Goal: Complete application form

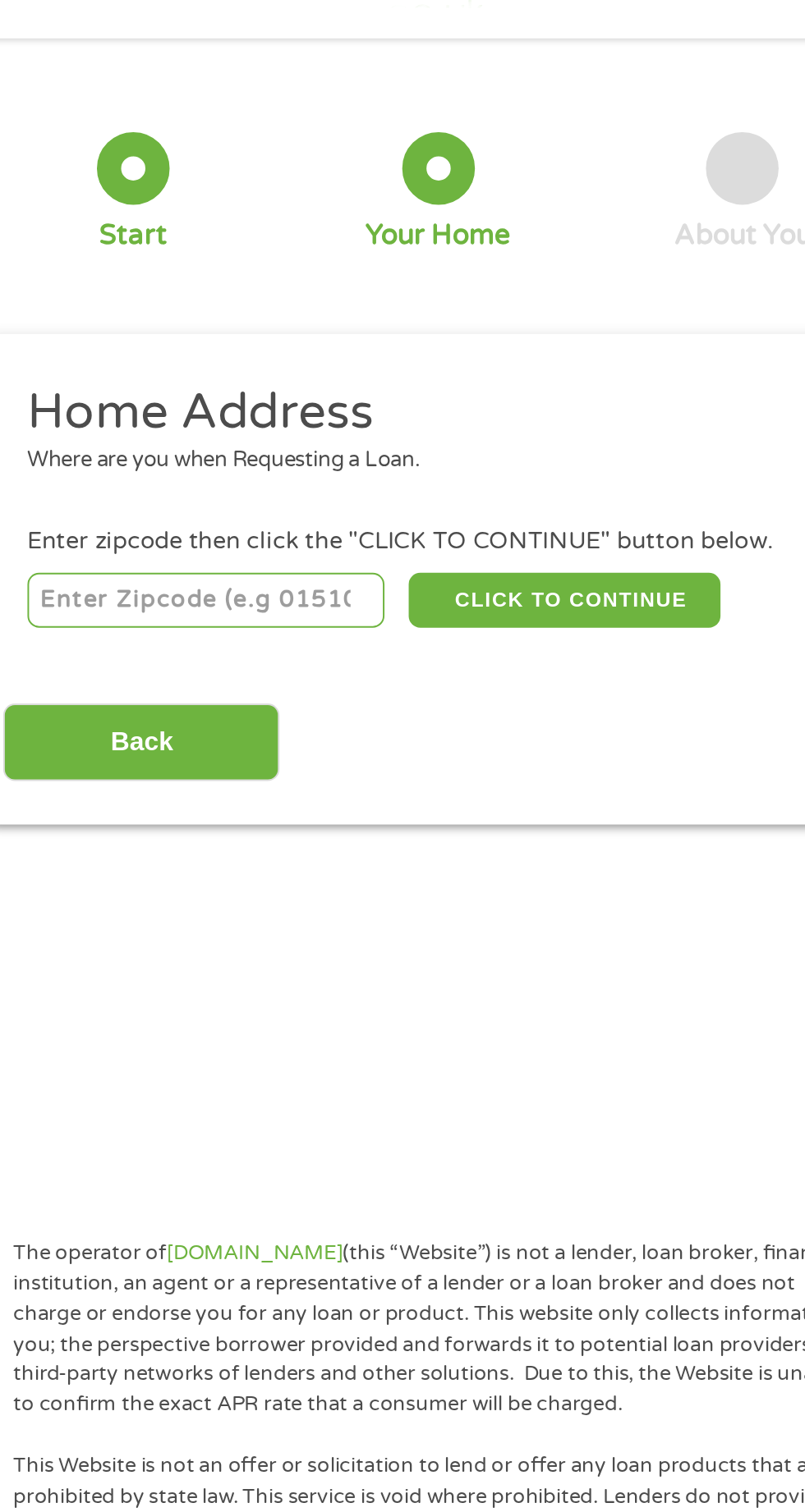
scroll to position [7, 0]
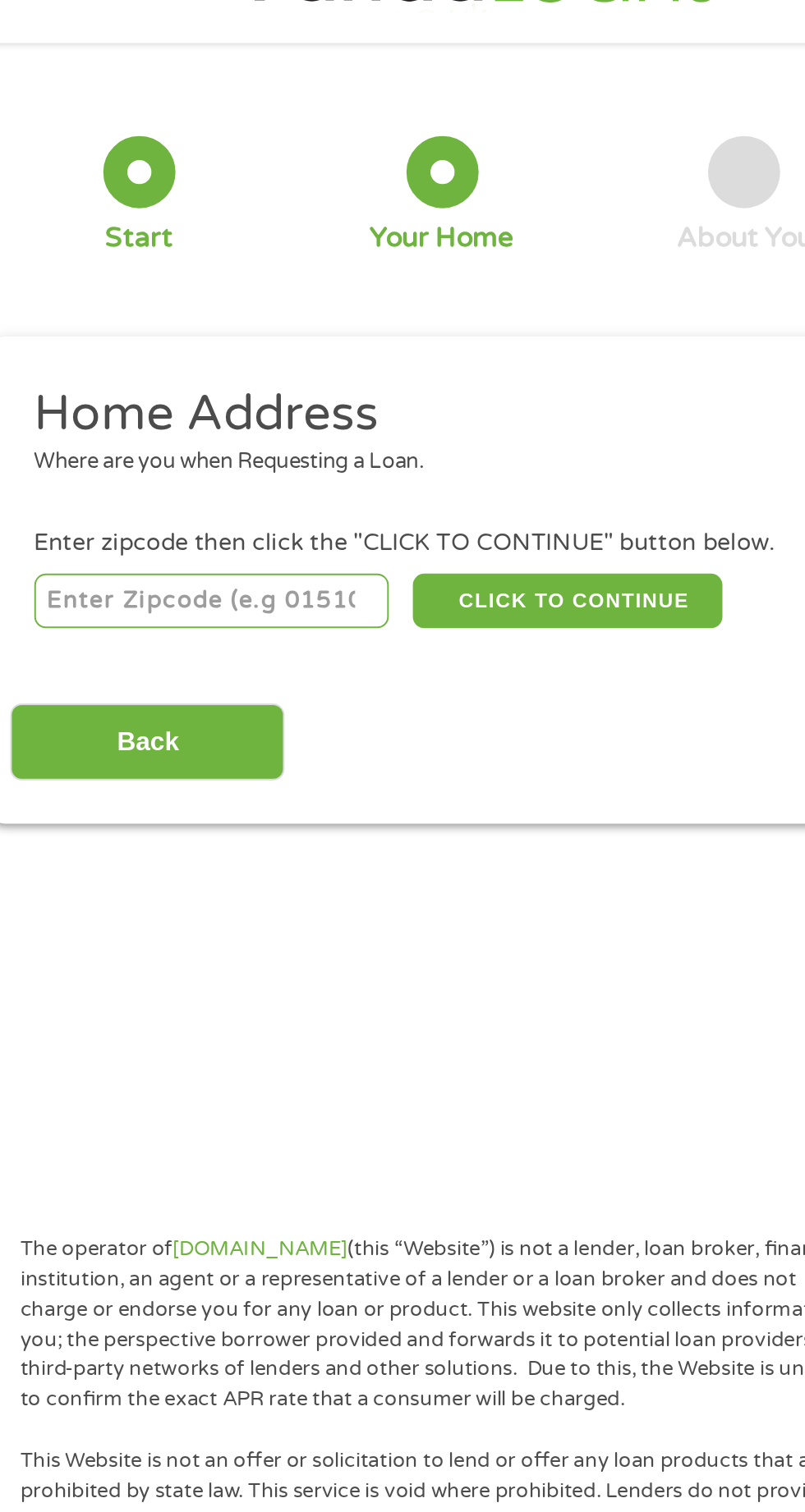
click at [366, 271] on h2 "Home Address" at bounding box center [396, 261] width 716 height 32
click at [204, 358] on input "number" at bounding box center [130, 356] width 182 height 28
type input "90247"
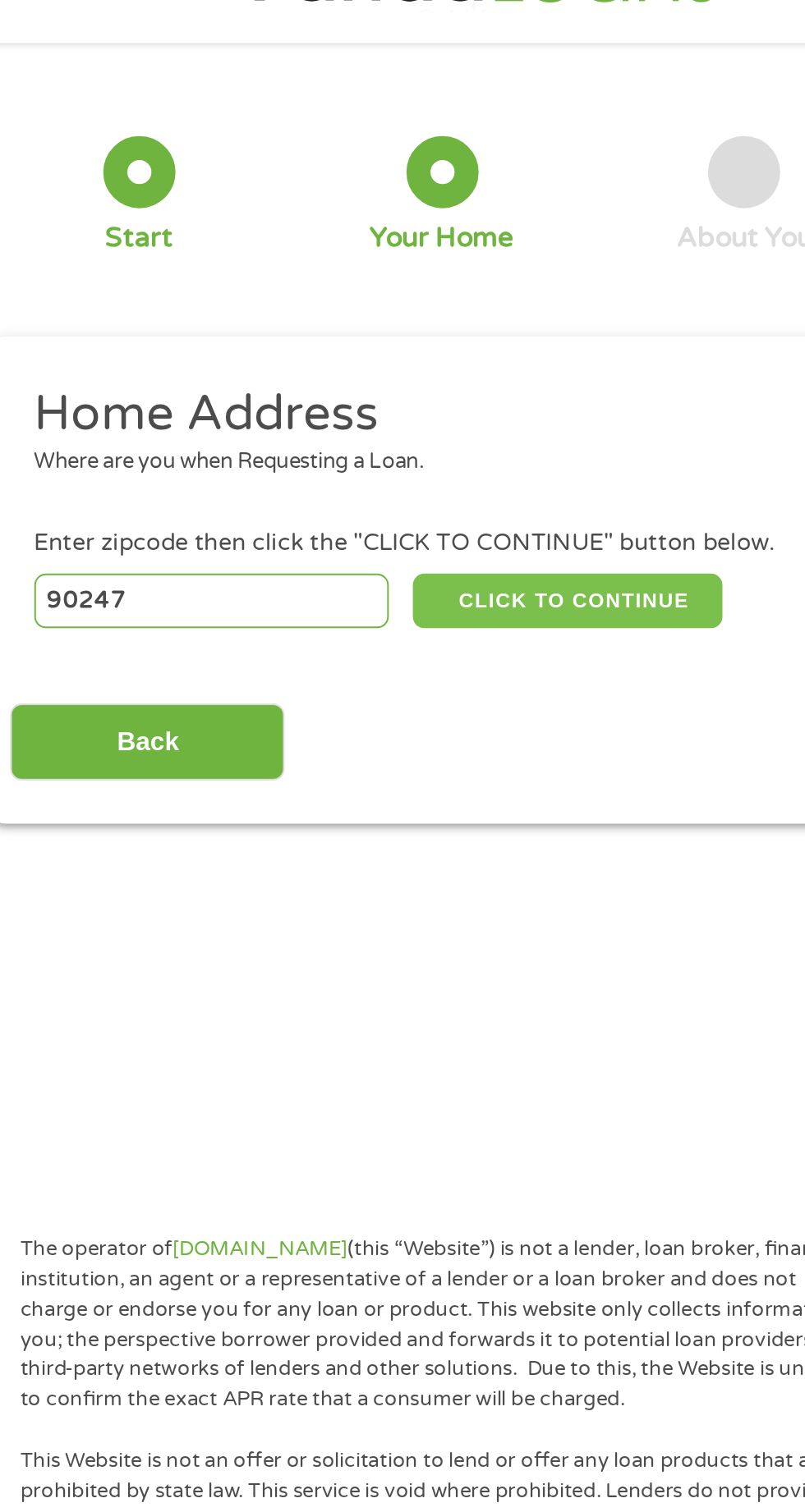
click at [345, 351] on button "CLICK TO CONTINUE" at bounding box center [312, 356] width 158 height 28
click at [350, 359] on button "CLICK TO CONTINUE" at bounding box center [312, 356] width 158 height 28
type input "90247"
type input "Gardena"
select select "[US_STATE]"
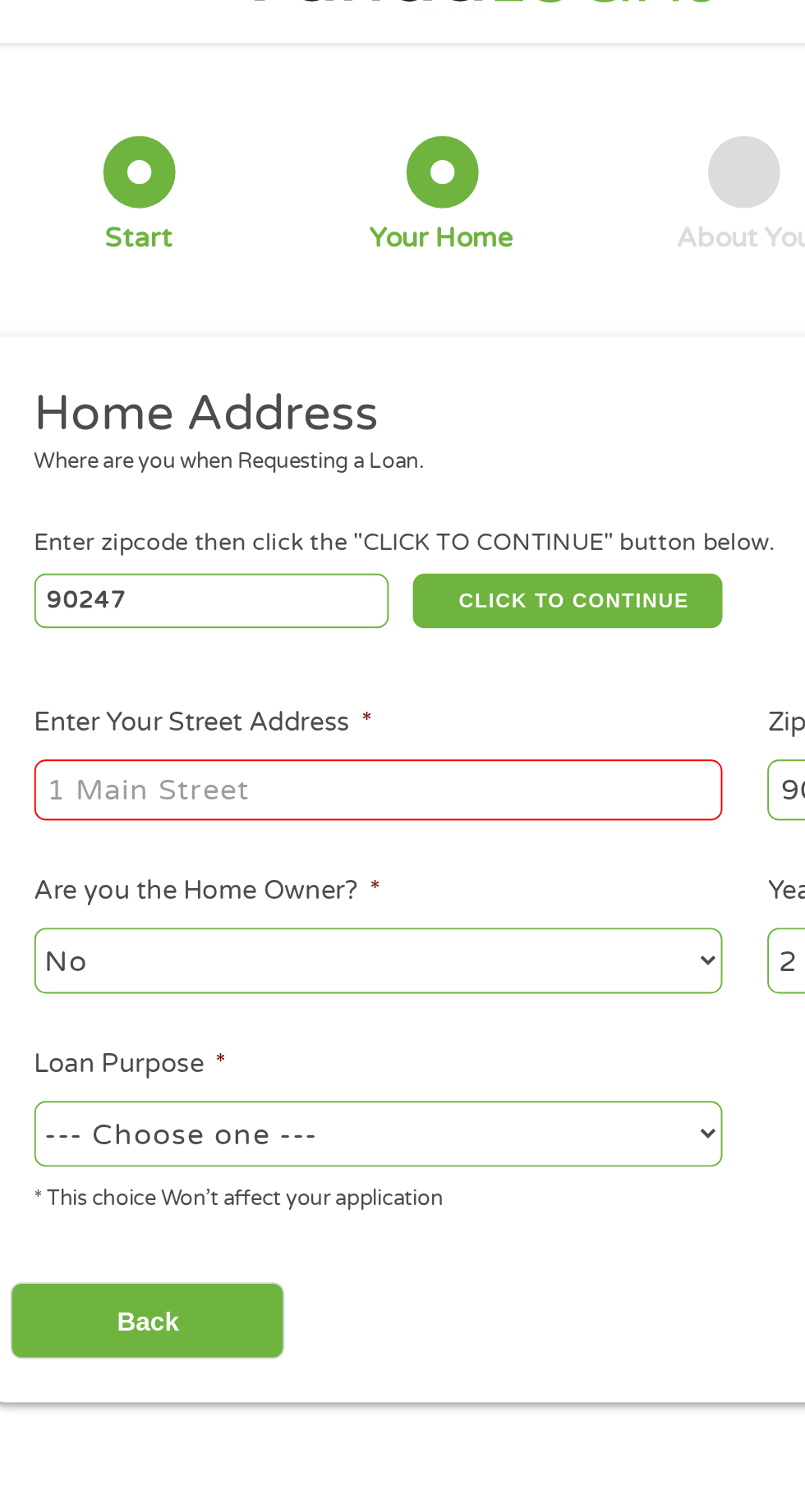
click at [349, 461] on input "Enter Your Street Address *" at bounding box center [214, 453] width 352 height 32
type input "[STREET_ADDRESS]"
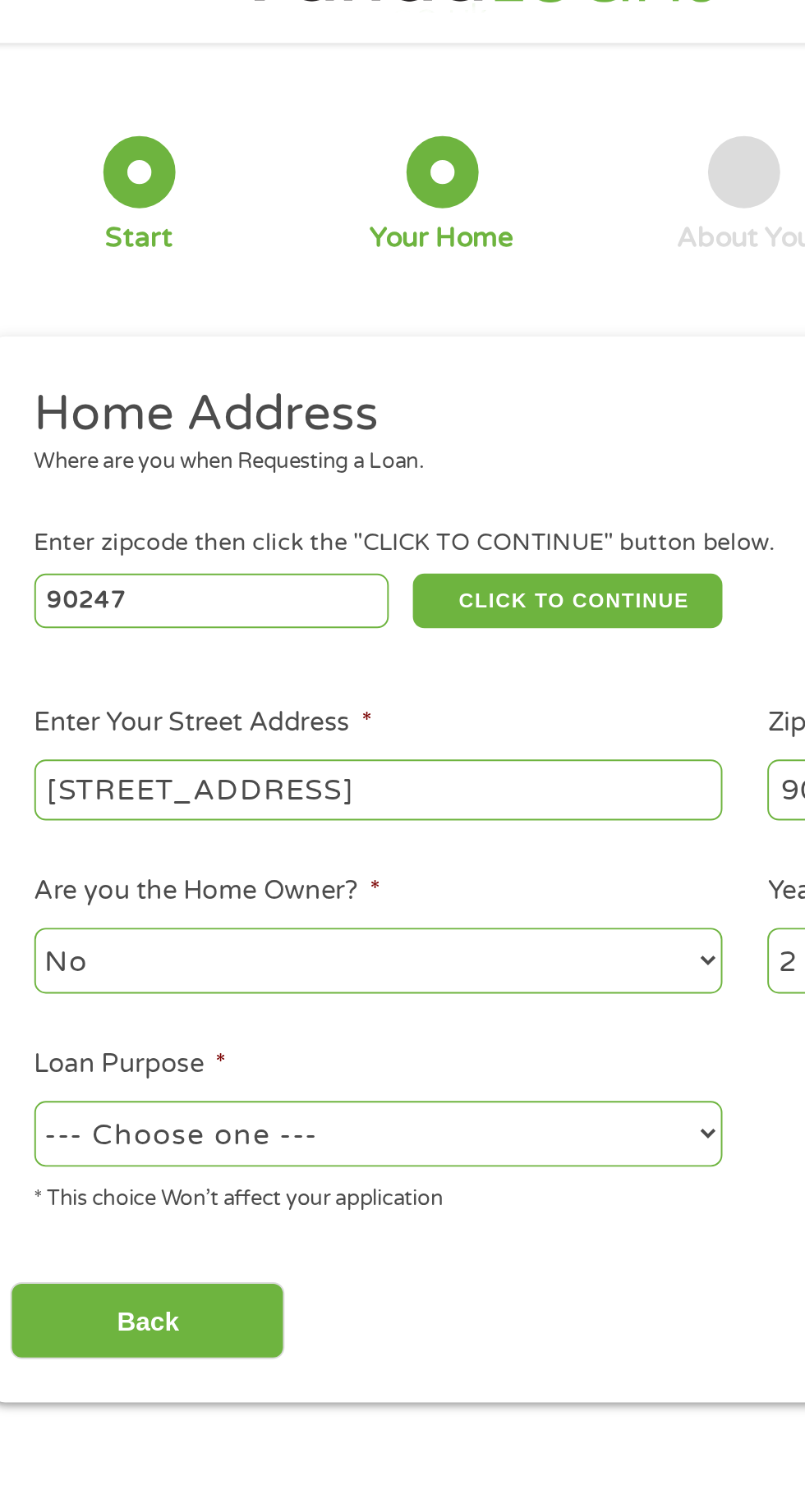
click at [336, 646] on select "--- Choose one --- Pay Bills Debt Consolidation Home Improvement Major Purchase…" at bounding box center [214, 628] width 352 height 33
select select "other"
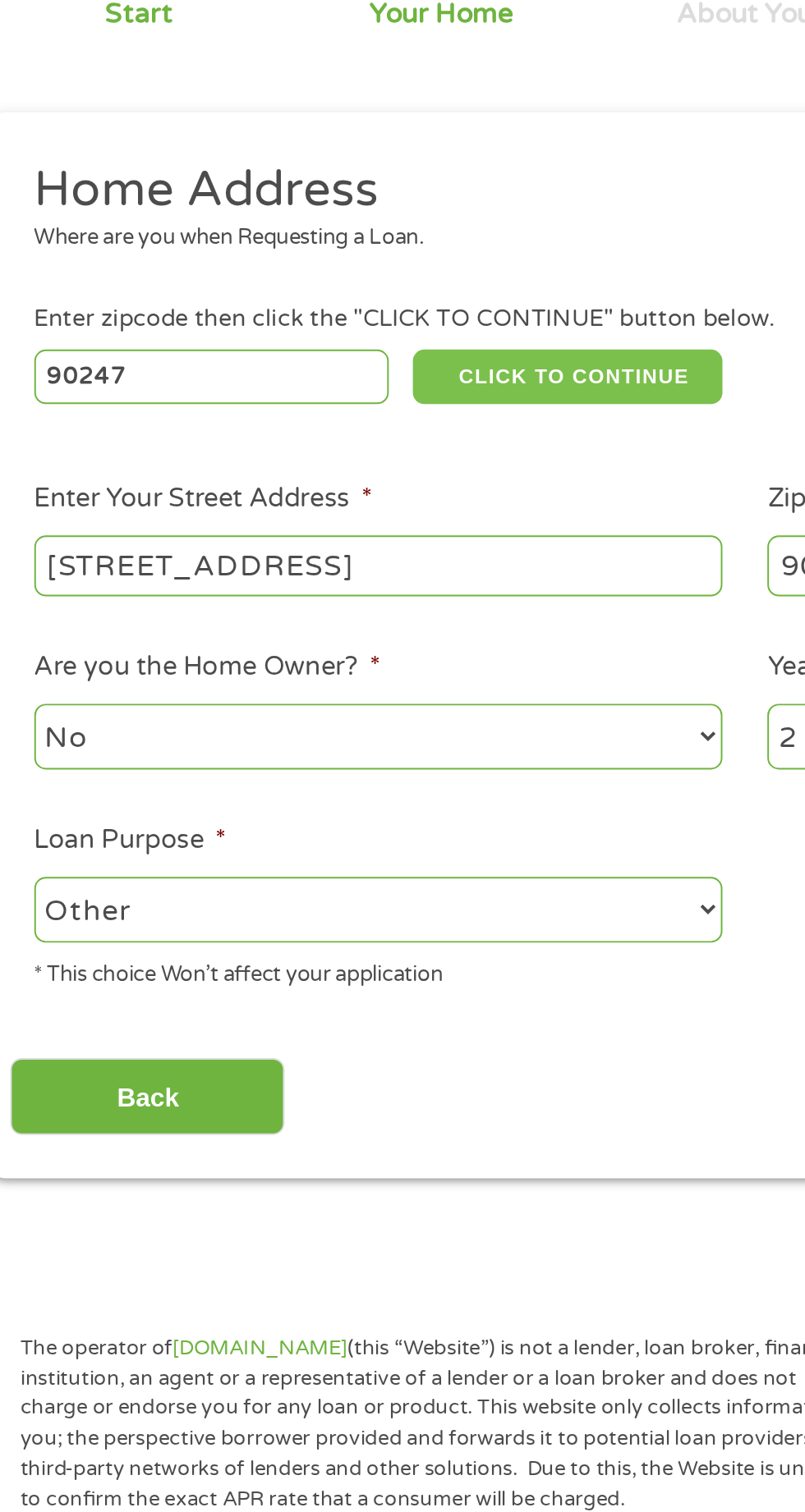
click at [338, 354] on button "CLICK TO CONTINUE" at bounding box center [312, 356] width 158 height 28
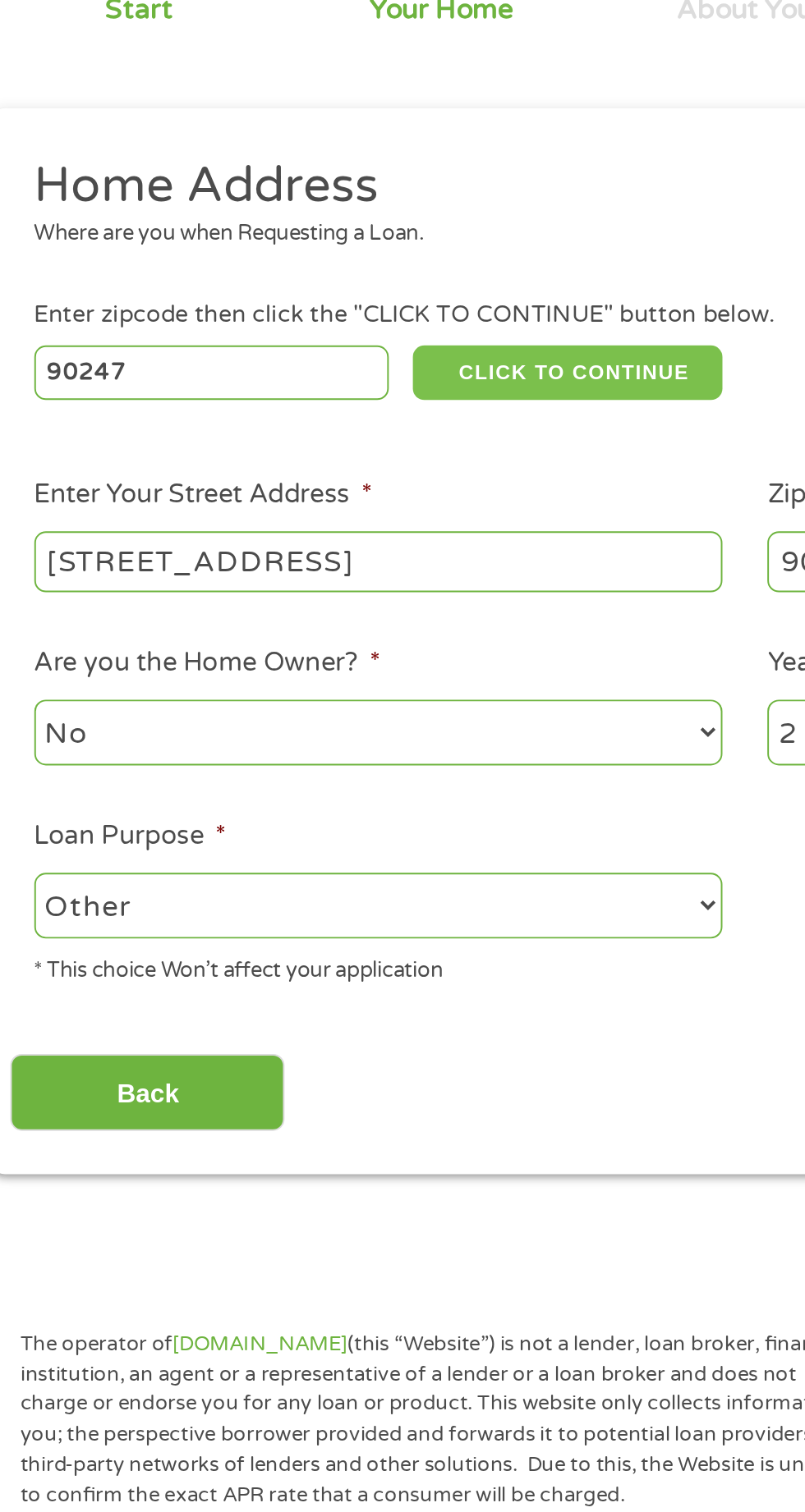
click at [335, 359] on button "CLICK TO CONTINUE" at bounding box center [312, 356] width 158 height 28
click at [333, 352] on button "CLICK TO CONTINUE" at bounding box center [312, 356] width 158 height 28
click at [319, 355] on button "CLICK TO CONTINUE" at bounding box center [312, 356] width 158 height 28
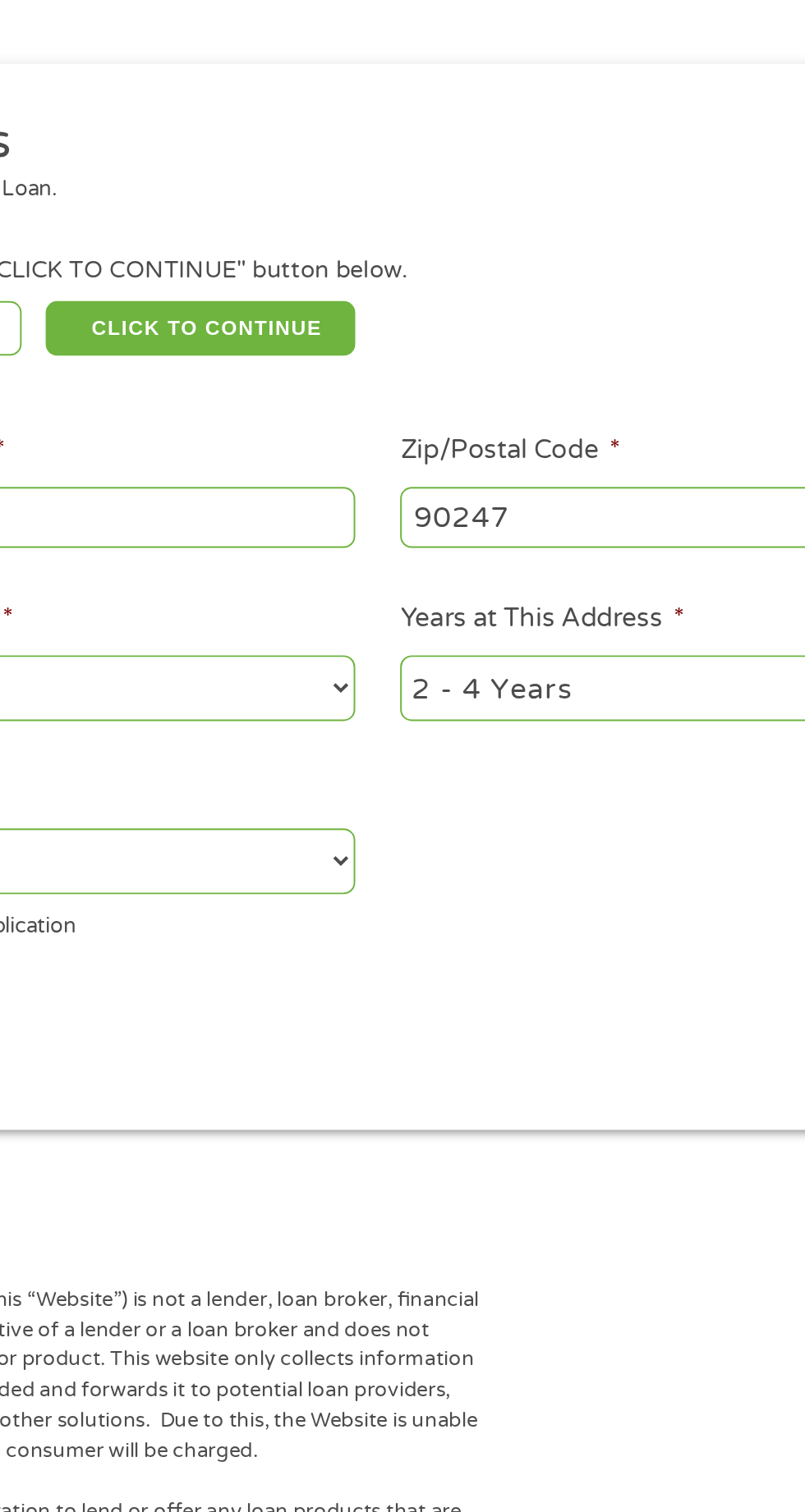
click at [581, 550] on select "1 Year or less 1 - 2 Years 2 - 4 Years Over 4 Years" at bounding box center [590, 540] width 352 height 33
select select "24months"
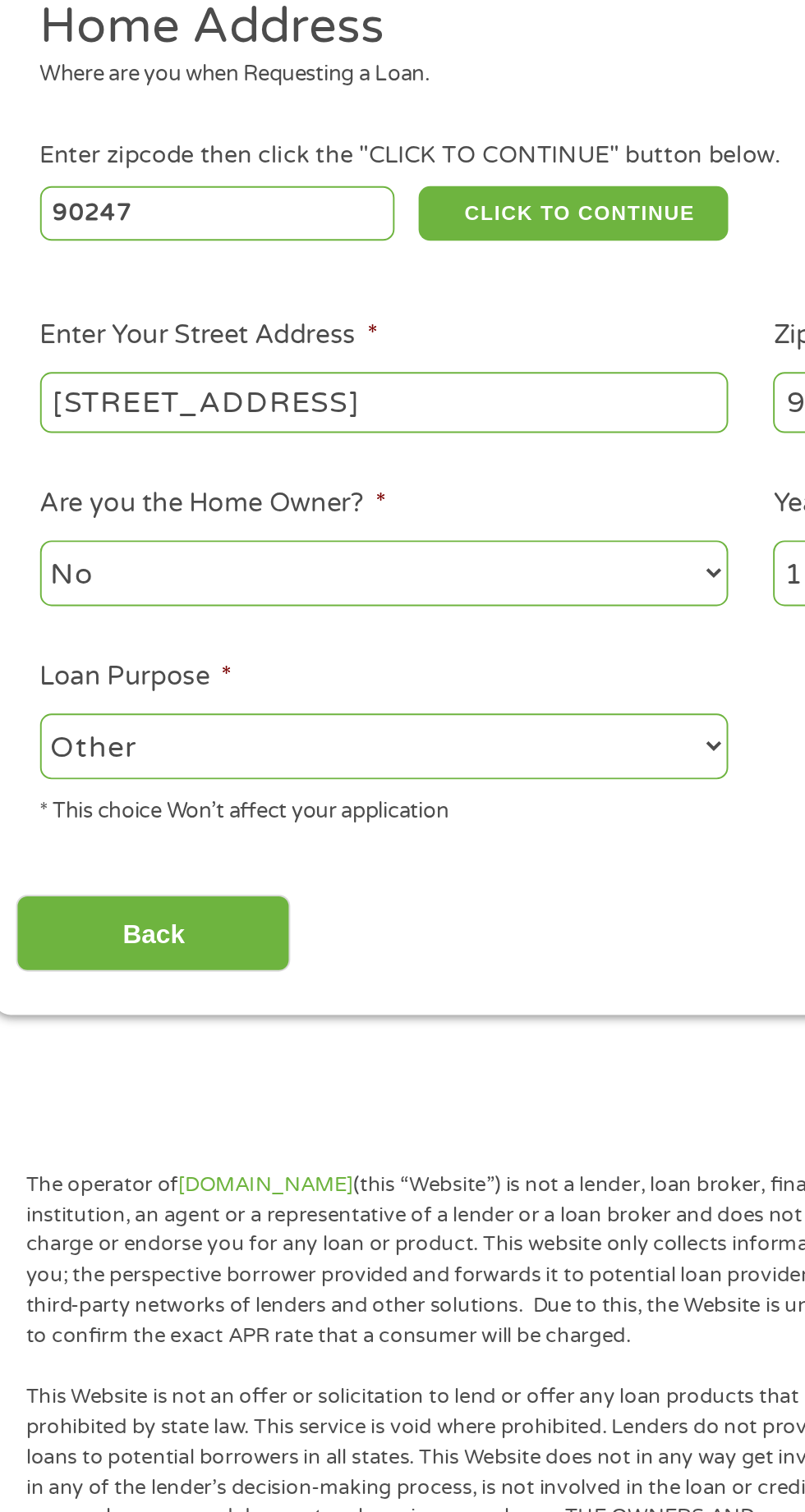
scroll to position [253, 0]
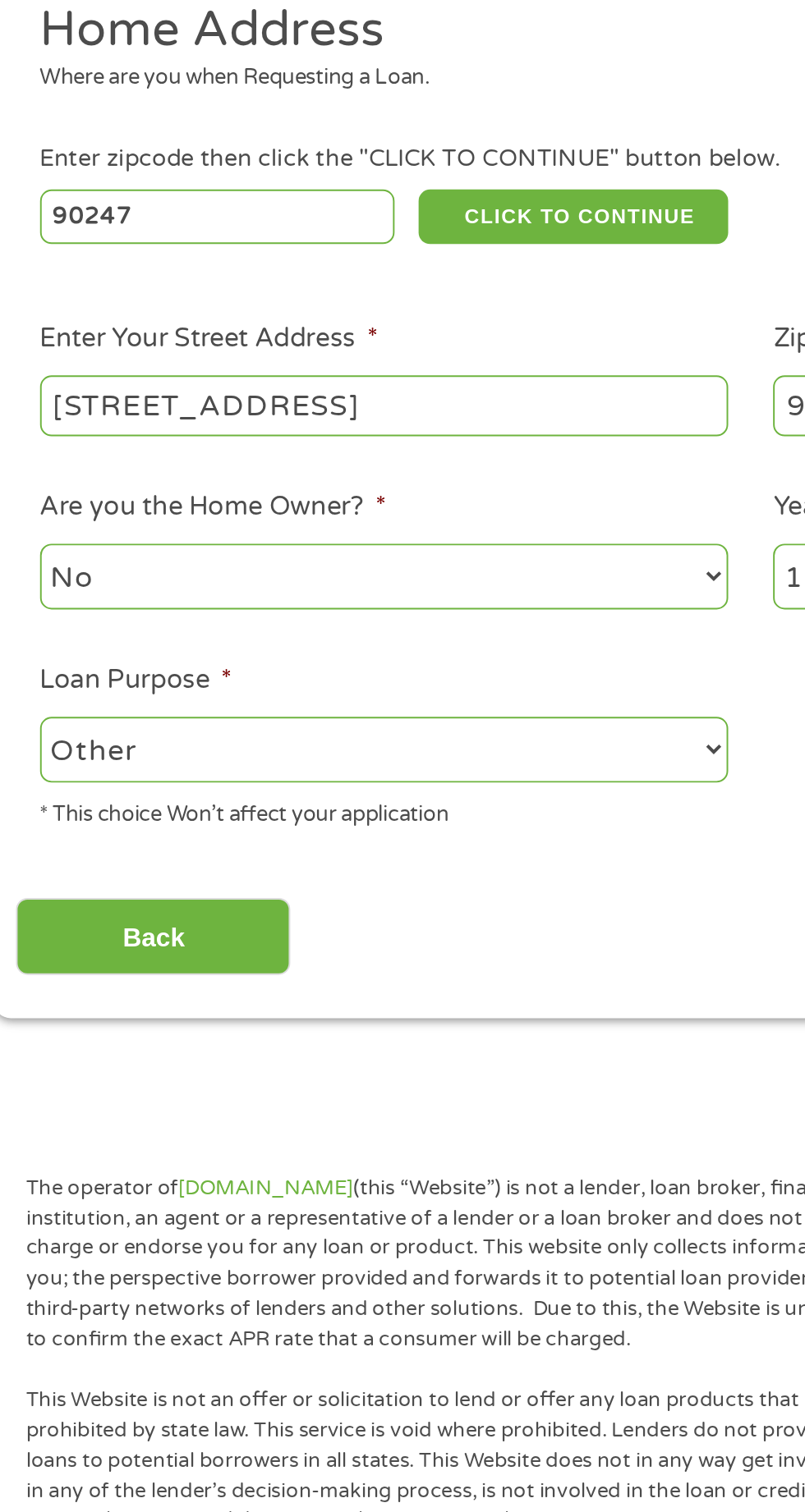
click at [294, 384] on select "--- Choose one --- Pay Bills Debt Consolidation Home Improvement Major Purchase…" at bounding box center [214, 383] width 352 height 33
select select "shorttermcash"
click at [285, 341] on li "Loan Purpose * --- Choose one --- Pay Bills Debt Consolidation Home Improvement…" at bounding box center [214, 382] width 376 height 87
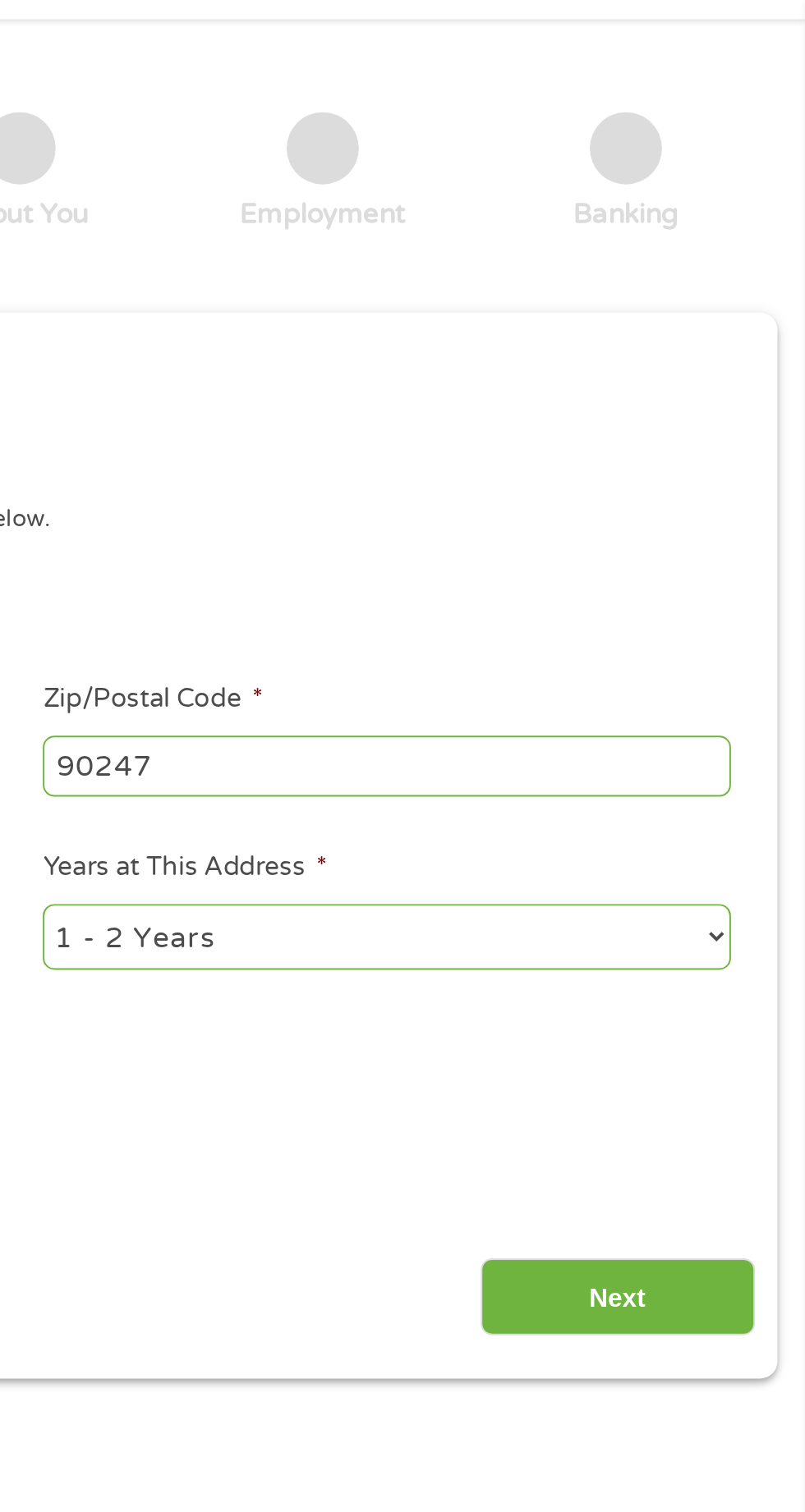
scroll to position [0, 0]
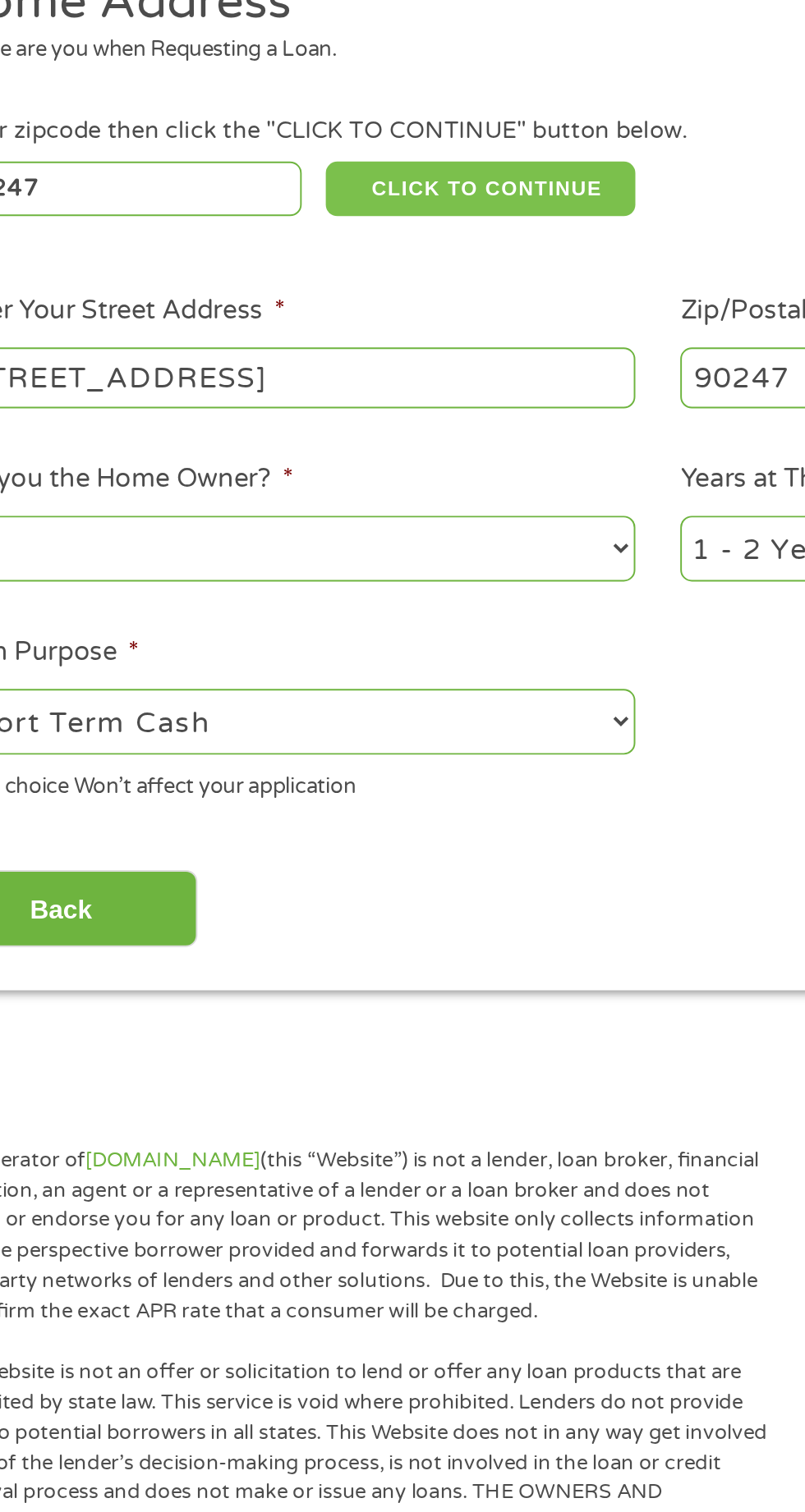
click at [355, 366] on button "CLICK TO CONTINUE" at bounding box center [312, 364] width 158 height 28
click at [318, 366] on button "CLICK TO CONTINUE" at bounding box center [312, 364] width 158 height 28
click at [309, 359] on button "CLICK TO CONTINUE" at bounding box center [312, 364] width 158 height 28
click at [309, 360] on button "CLICK TO CONTINUE" at bounding box center [312, 364] width 158 height 28
click at [309, 361] on button "CLICK TO CONTINUE" at bounding box center [312, 364] width 158 height 28
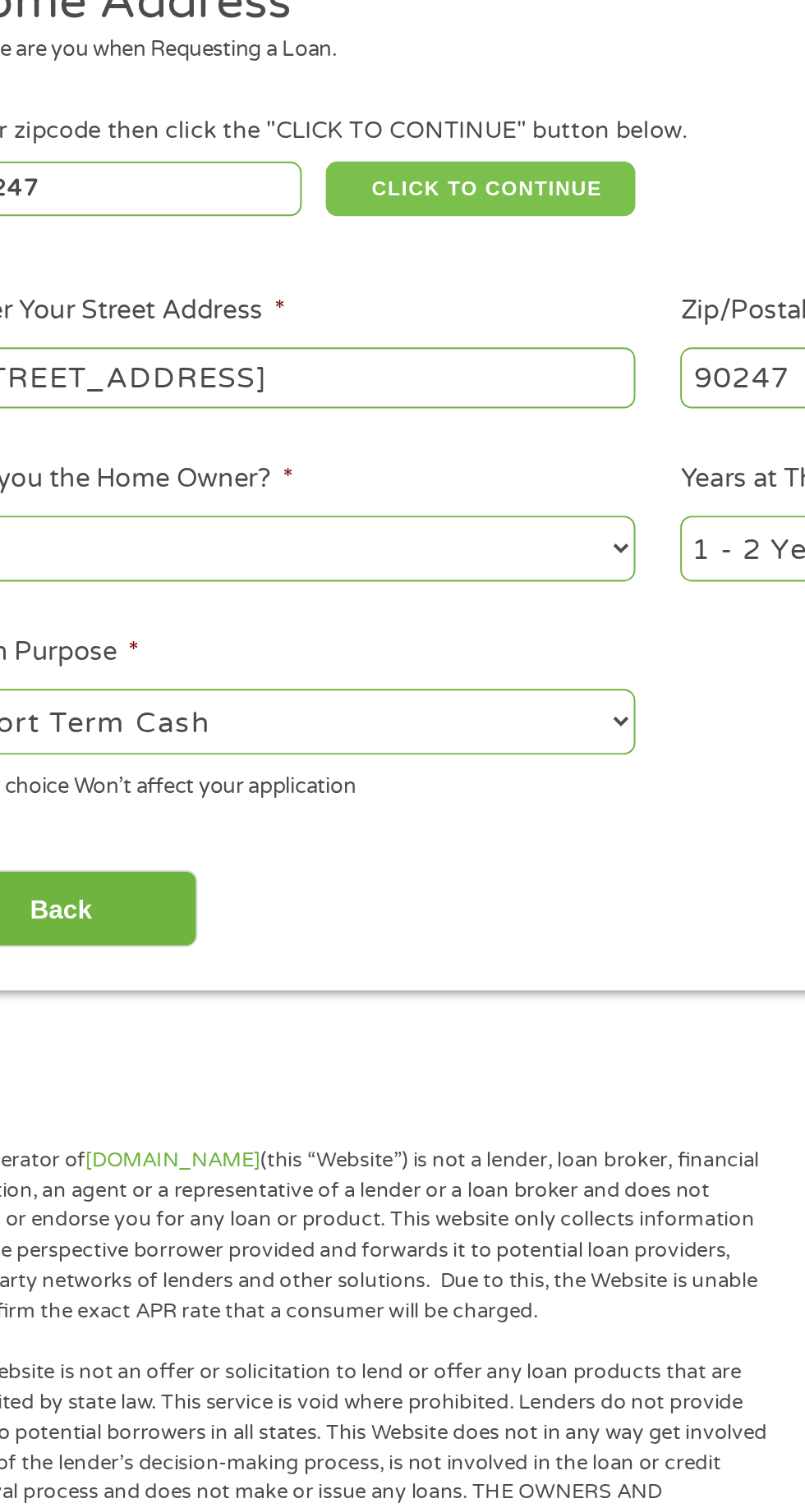
click at [325, 361] on button "CLICK TO CONTINUE" at bounding box center [312, 364] width 158 height 28
click at [313, 362] on button "CLICK TO CONTINUE" at bounding box center [312, 364] width 158 height 28
click at [312, 362] on button "CLICK TO CONTINUE" at bounding box center [312, 364] width 158 height 28
click at [325, 359] on button "CLICK TO CONTINUE" at bounding box center [312, 364] width 158 height 28
click at [348, 364] on button "CLICK TO CONTINUE" at bounding box center [312, 364] width 158 height 28
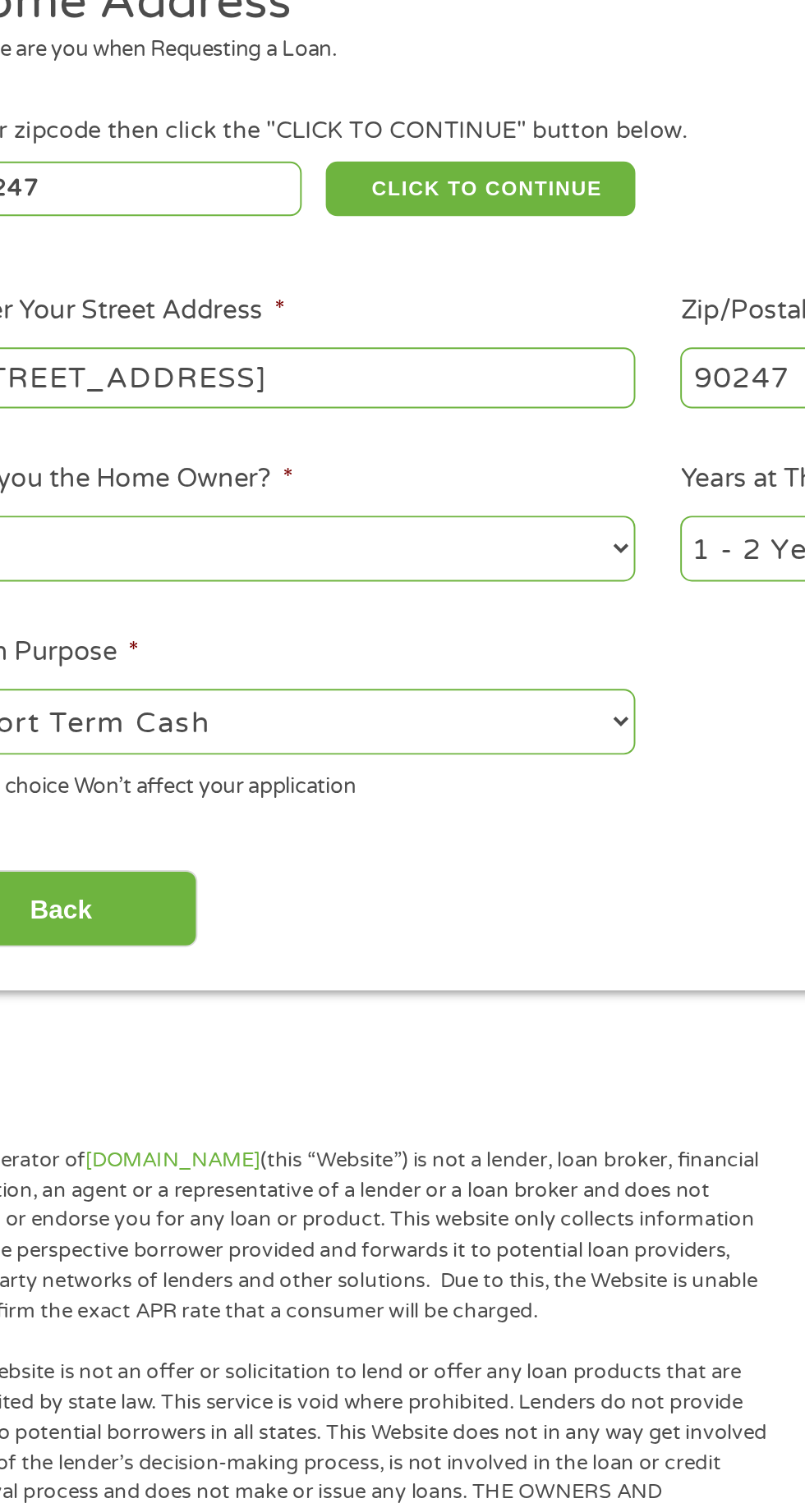
click at [373, 338] on div "Enter zipcode then click the "CLICK TO CONTINUE" button below." at bounding box center [402, 334] width 728 height 18
click at [376, 317] on ul "Home Address Where are you when Requesting a Loan. Enter zipcode then click the…" at bounding box center [402, 471] width 751 height 438
click at [359, 322] on ul "Home Address Where are you when Requesting a Loan. Enter zipcode then click the…" at bounding box center [402, 471] width 751 height 438
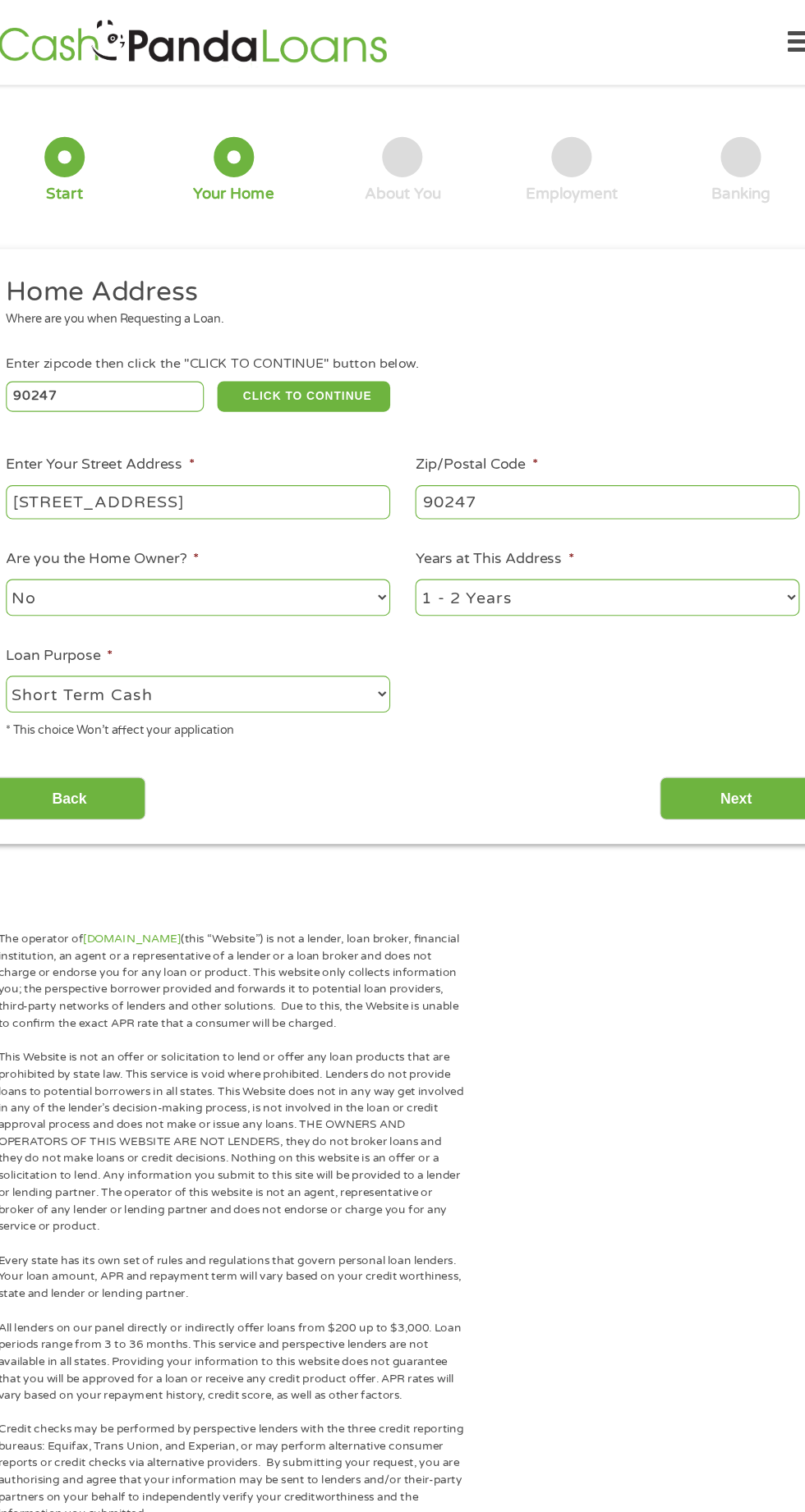
click at [349, 86] on body "Home Get Loan Offer How it works FAQs Blog Cash Loans Quick Loans Online Loans …" at bounding box center [402, 1262] width 805 height 2524
click at [733, 749] on input "Next" at bounding box center [709, 733] width 140 height 40
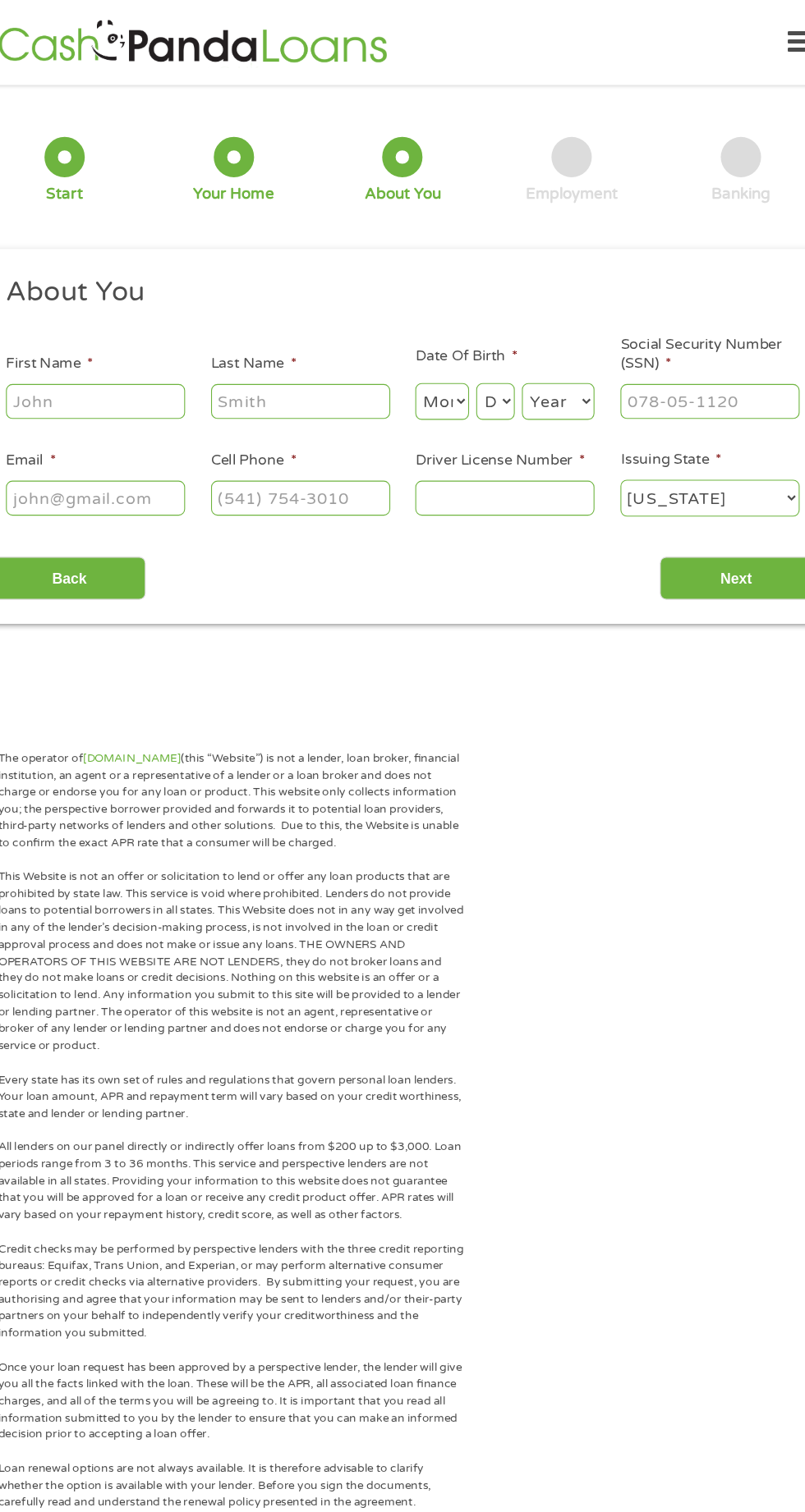
click at [714, 789] on div "The operator of [DOMAIN_NAME] (this “Website”) is not a lender, loan broker, fi…" at bounding box center [402, 1463] width 805 height 1599
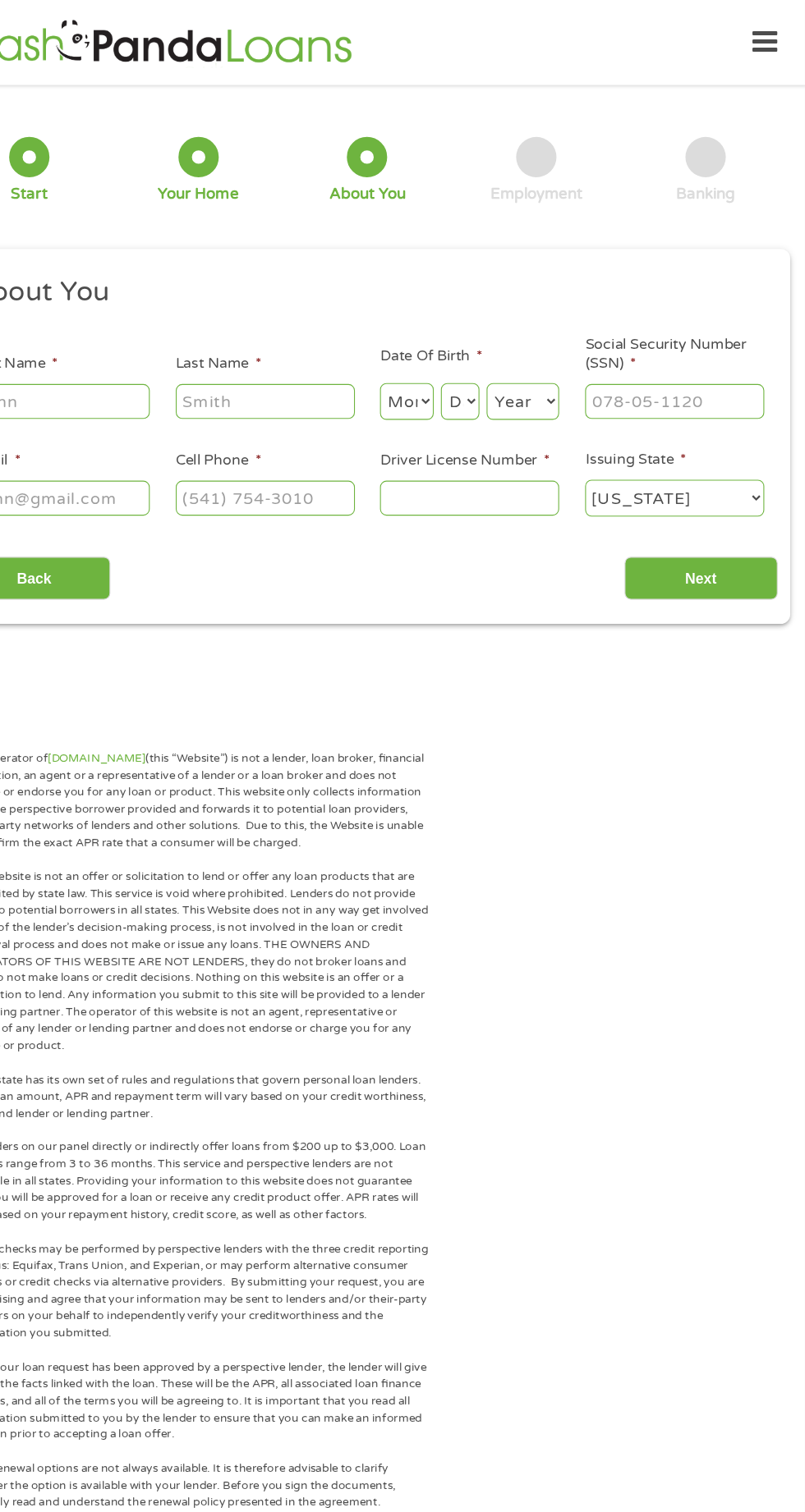
click at [707, 531] on input "Next" at bounding box center [709, 530] width 140 height 40
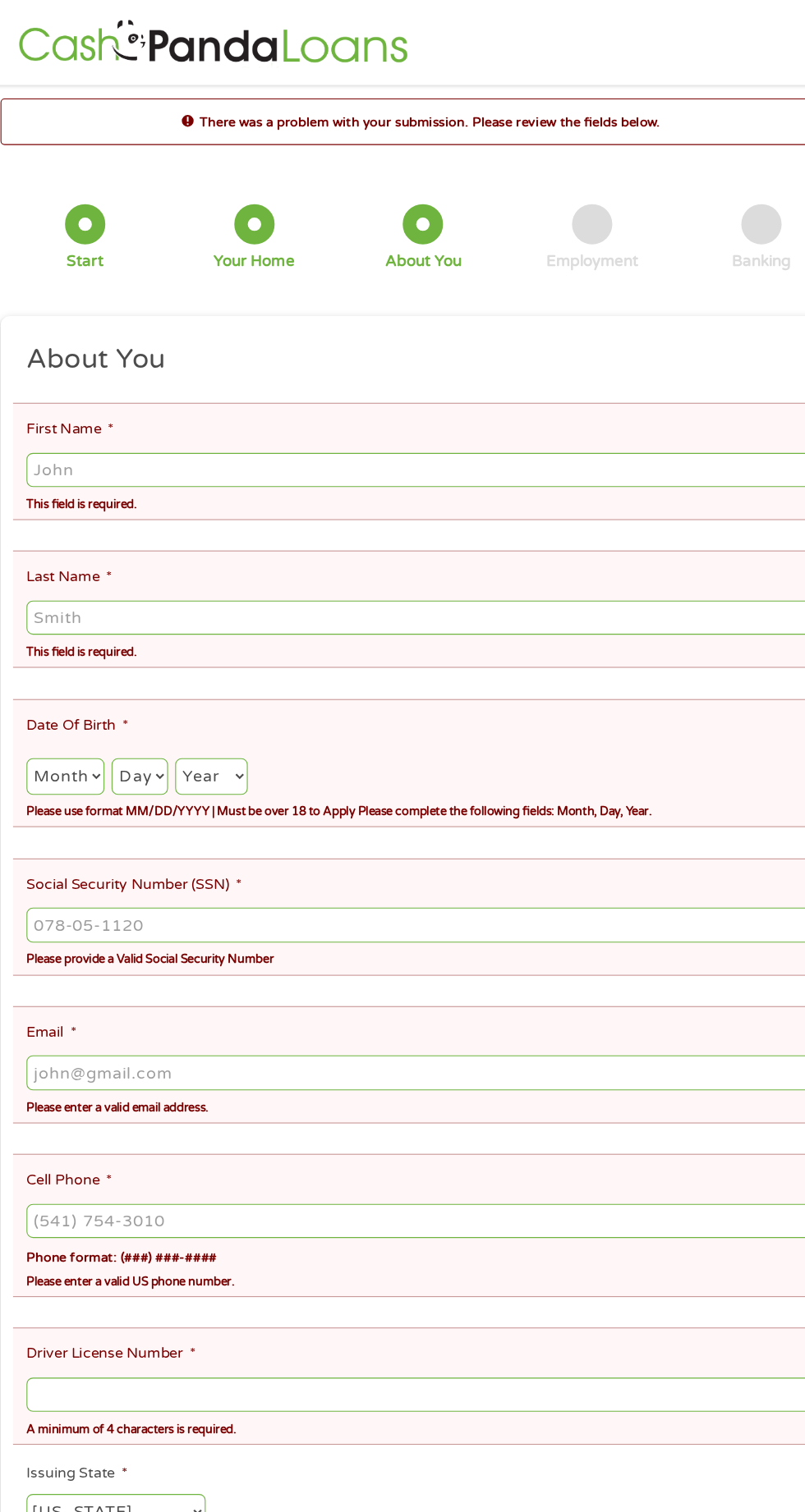
click at [701, 453] on div "This field is required." at bounding box center [402, 461] width 728 height 22
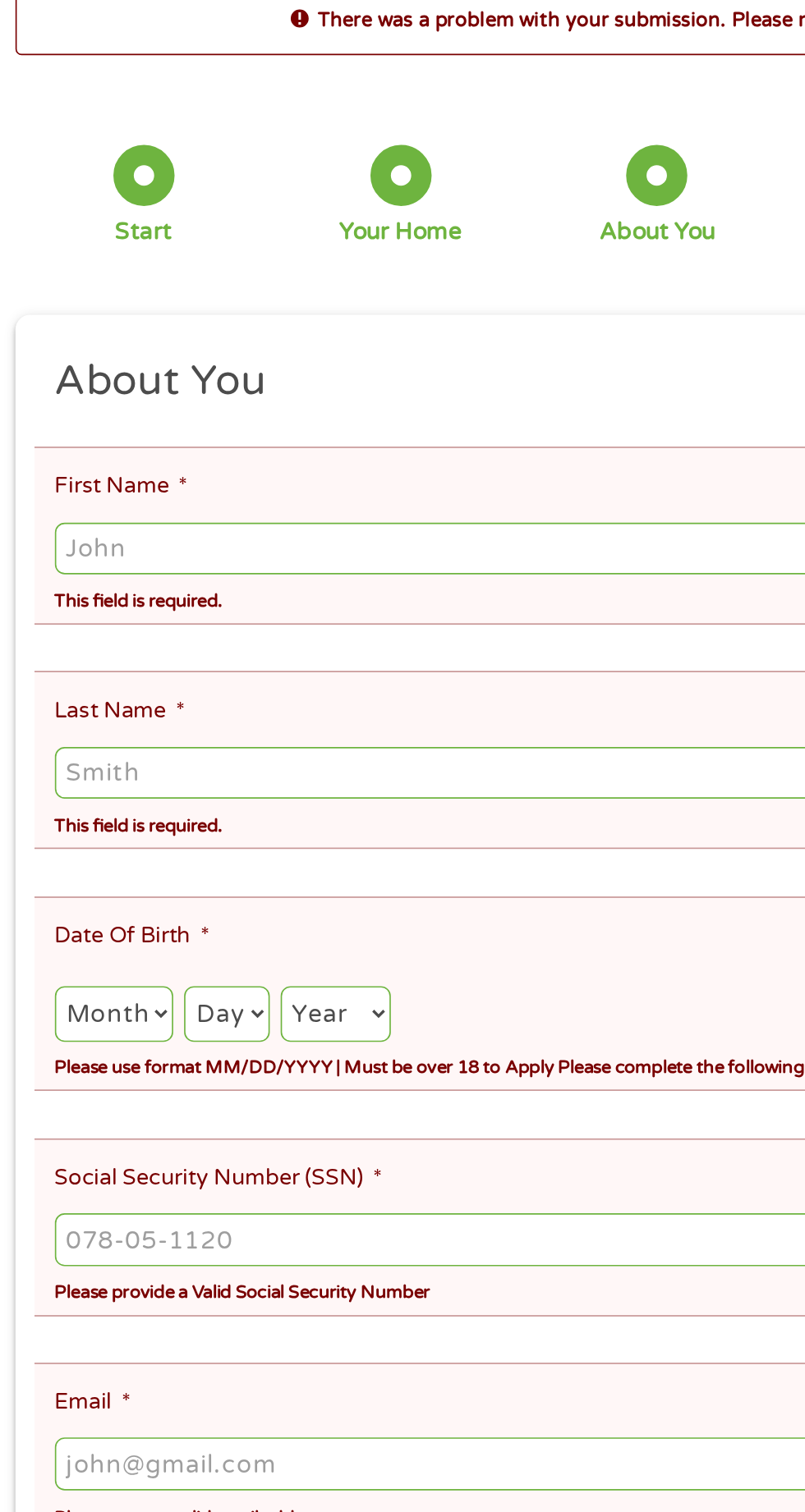
click at [442, 426] on input "First Name *" at bounding box center [402, 430] width 728 height 32
type input "[PERSON_NAME]"
click at [378, 552] on input "Last Name *" at bounding box center [402, 566] width 728 height 32
type input "[PERSON_NAME]"
click at [81, 695] on select "Month 1 2 3 4 5 6 7 8 9 10 11 12" at bounding box center [74, 711] width 71 height 33
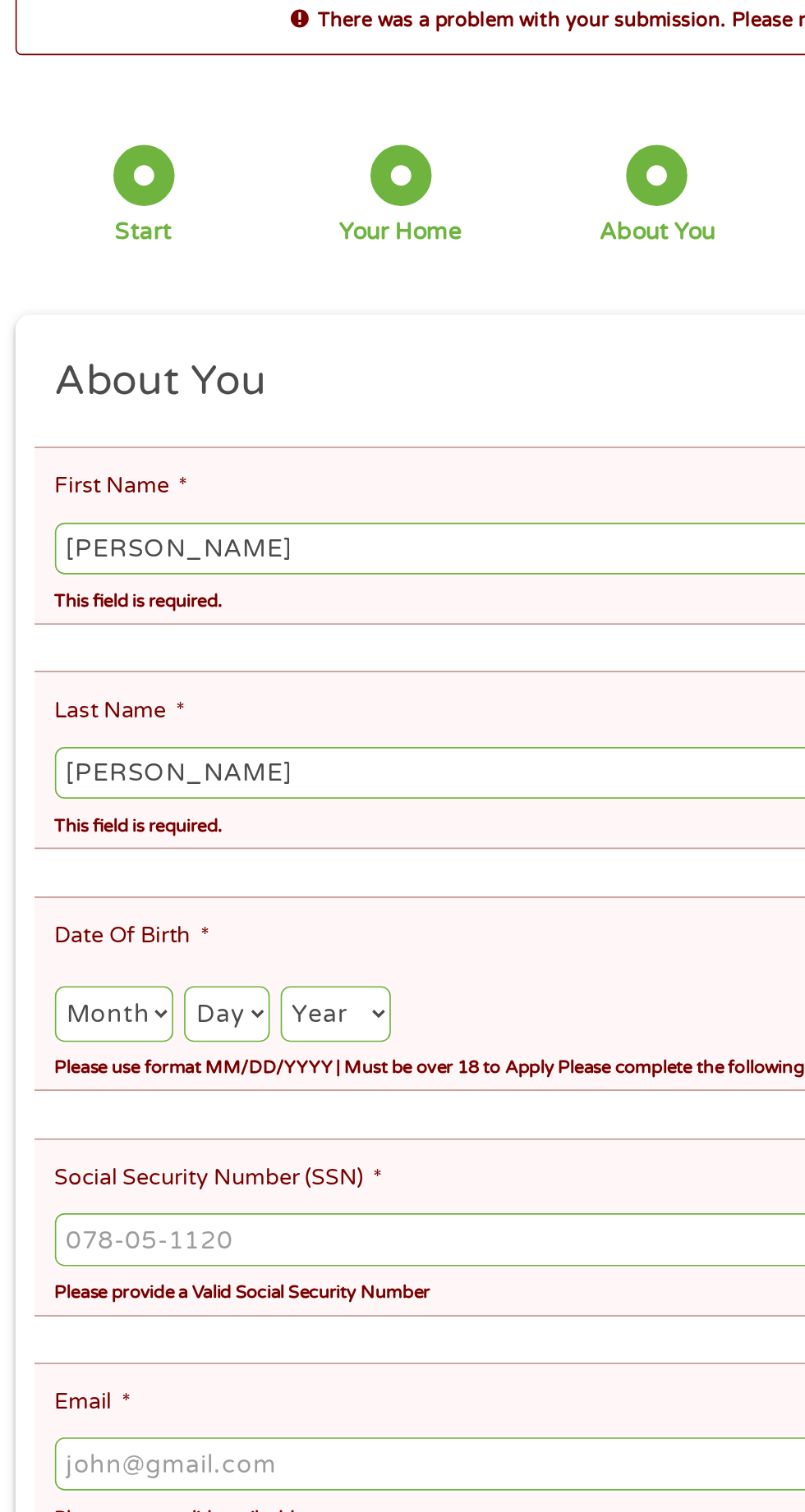
select select "6"
click at [154, 698] on select "Day 1 2 3 4 5 6 7 8 9 10 11 12 13 14 15 16 17 18 19 20 21 22 23 24 25 26 27 28 …" at bounding box center [142, 711] width 51 height 33
select select "20"
click at [232, 695] on select "Year [DATE] 2006 2005 2004 2003 2002 2001 2000 1999 1998 1997 1996 1995 1994 19…" at bounding box center [208, 711] width 67 height 33
select select "1961"
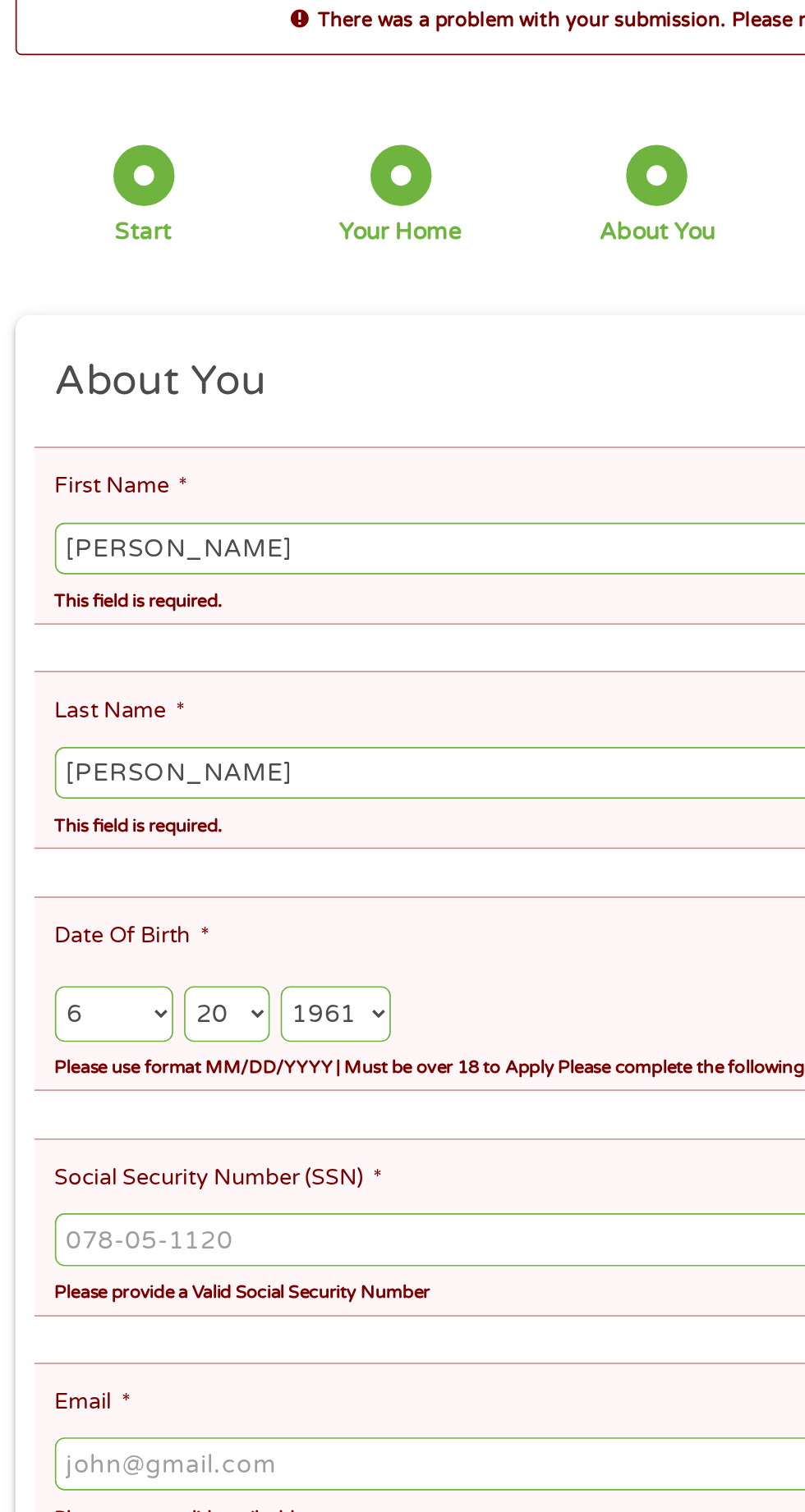
click at [402, 832] on input "Social Security Number (SSN) *" at bounding box center [402, 848] width 728 height 32
type input "545-17-6152"
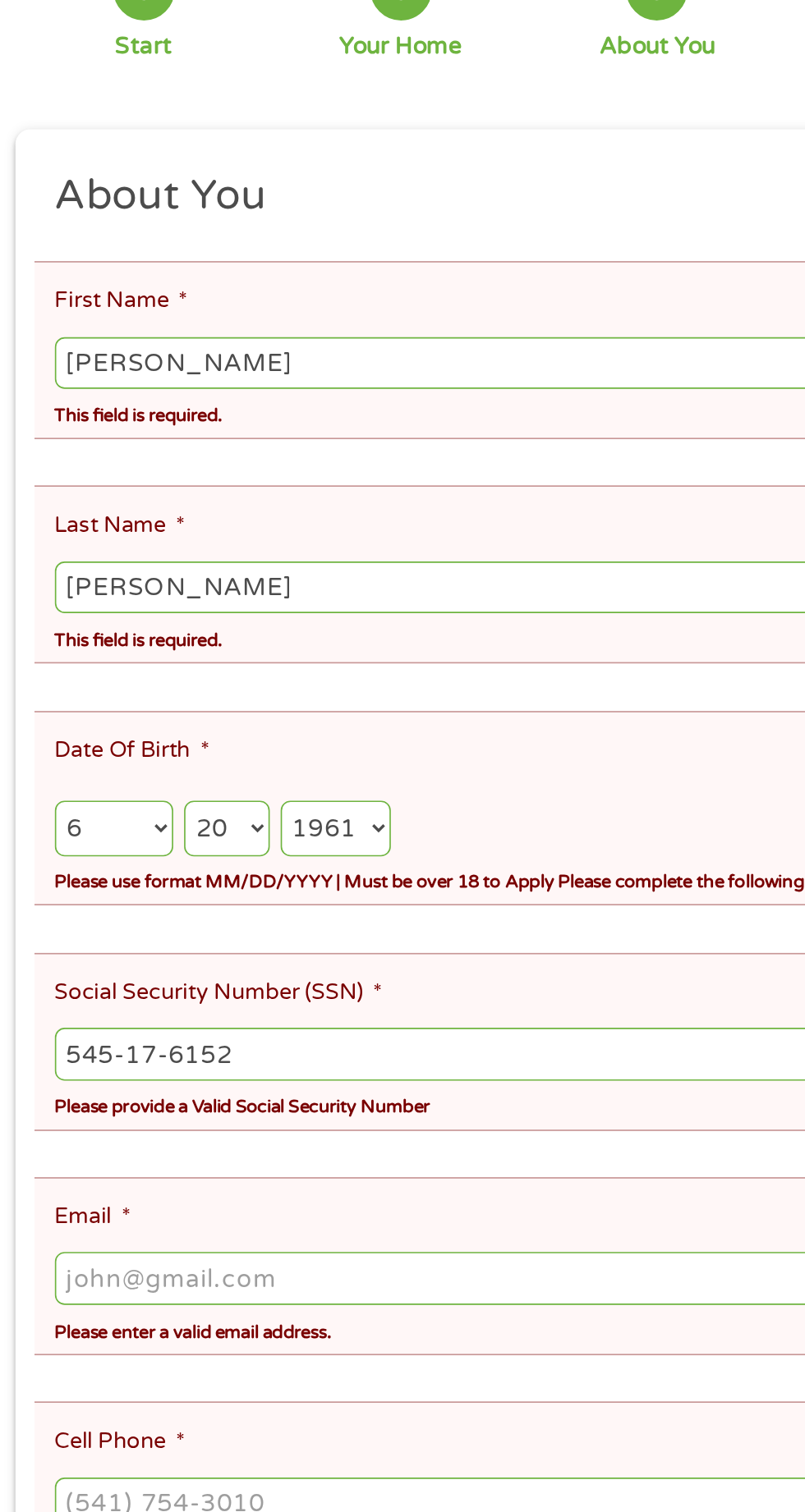
click at [389, 968] on input "Email *" at bounding box center [402, 983] width 728 height 32
type input "[EMAIL_ADDRESS][DOMAIN_NAME]"
type input "[PHONE_NUMBER]"
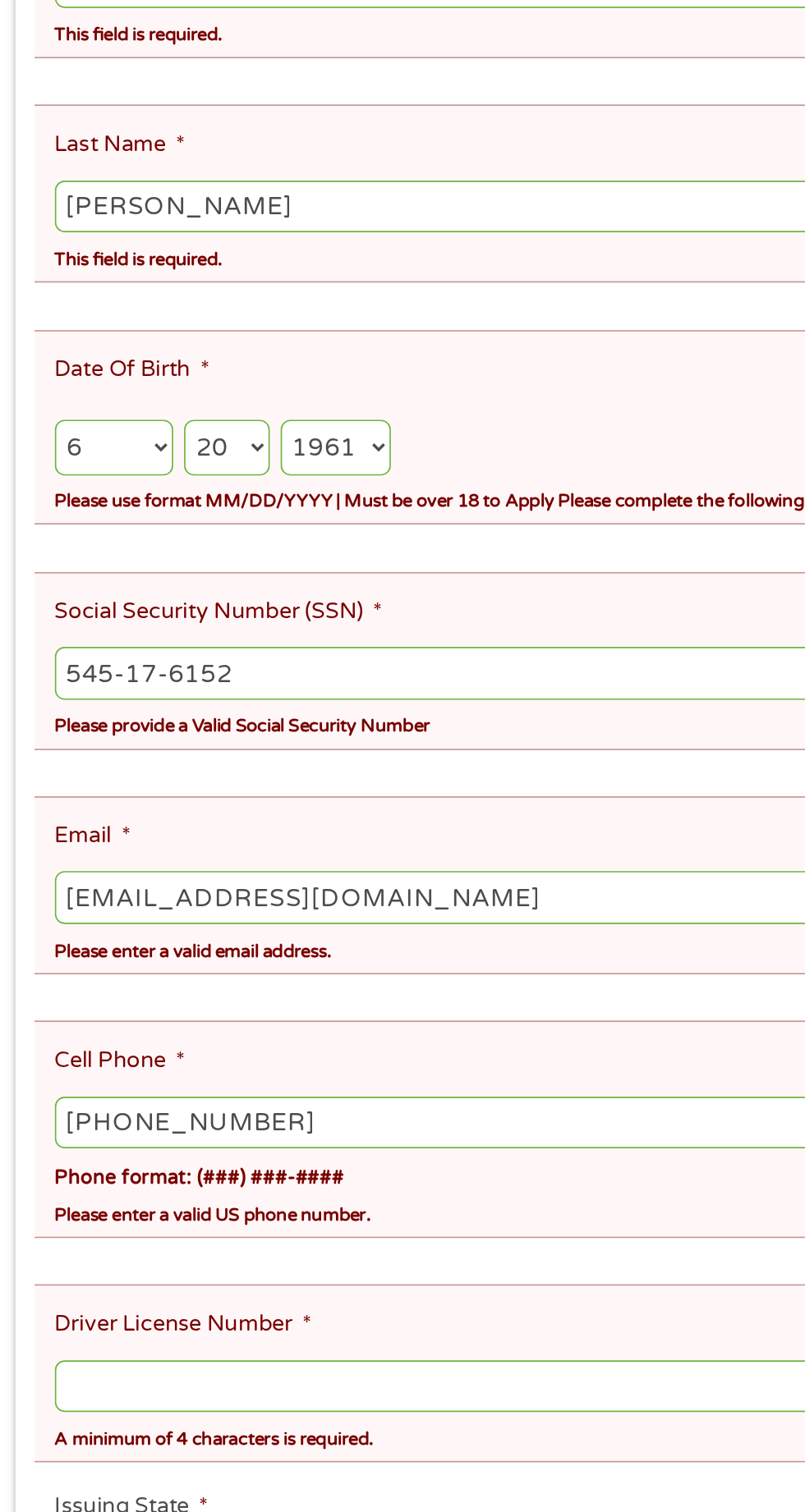
click at [397, 1264] on input "Driver License Number *" at bounding box center [402, 1279] width 728 height 32
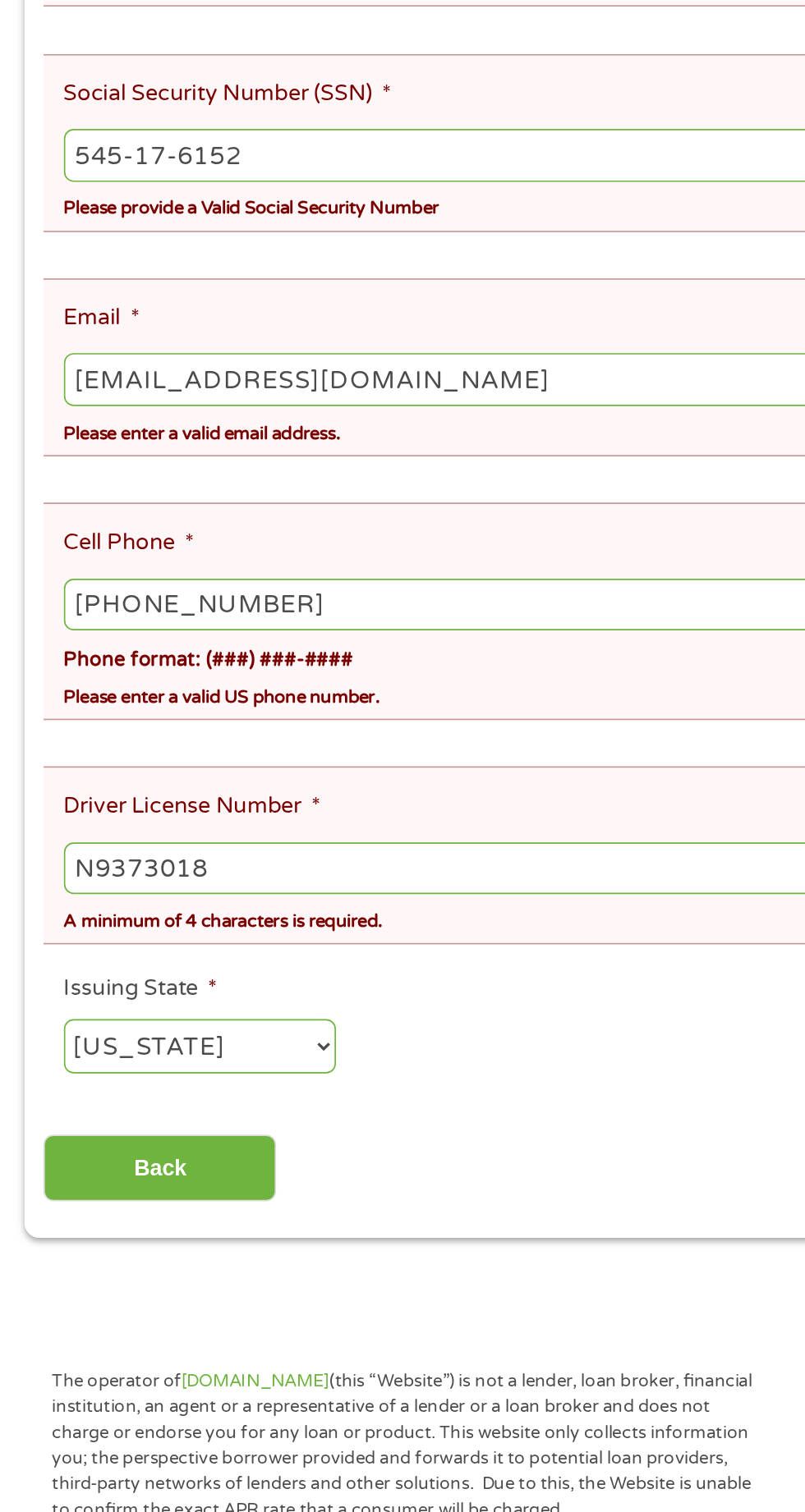
scroll to position [160, 0]
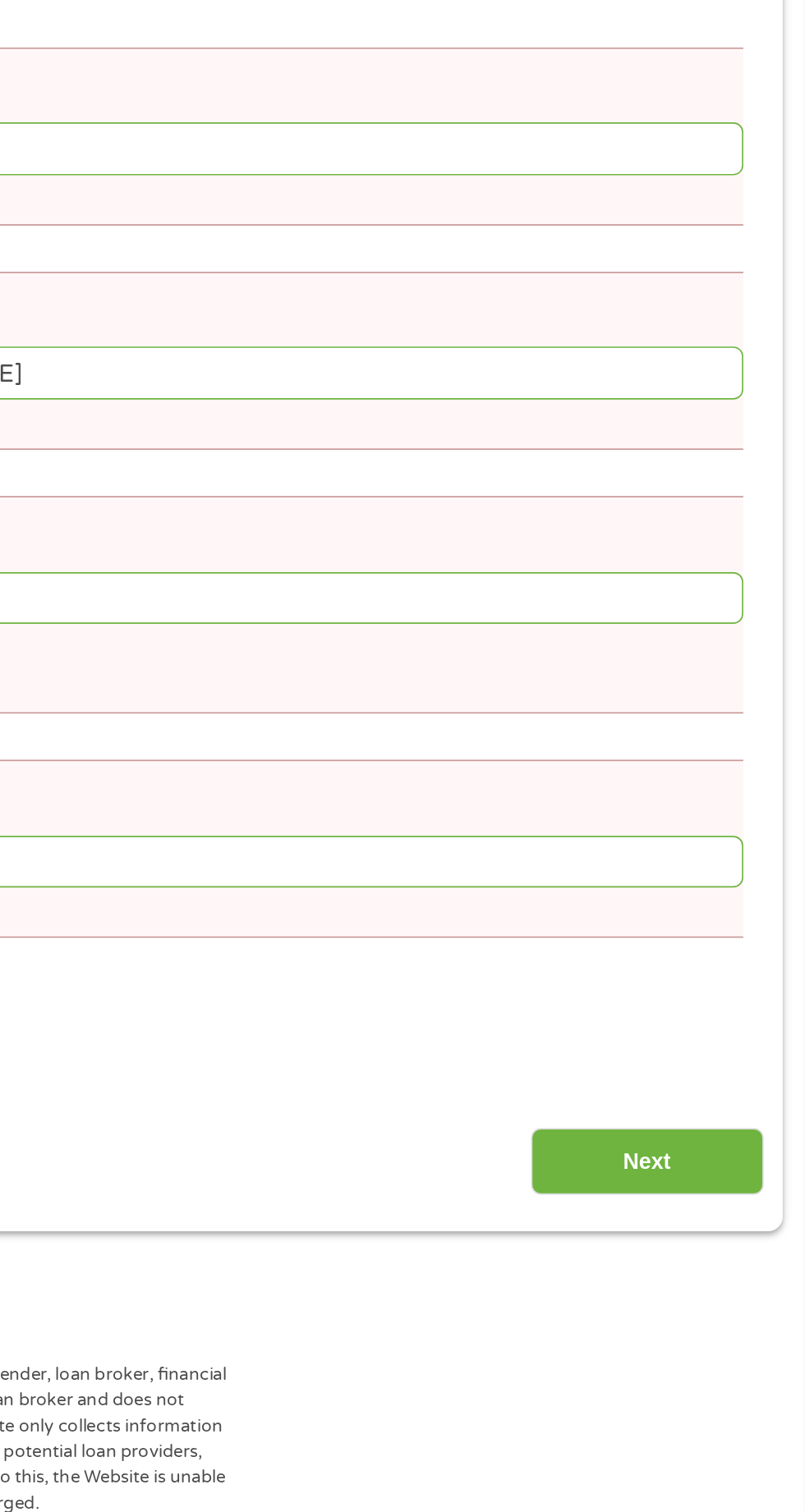
type input "N9373018"
click at [716, 1280] on input "Next" at bounding box center [709, 1300] width 140 height 40
click at [710, 1280] on input "Next" at bounding box center [709, 1300] width 140 height 40
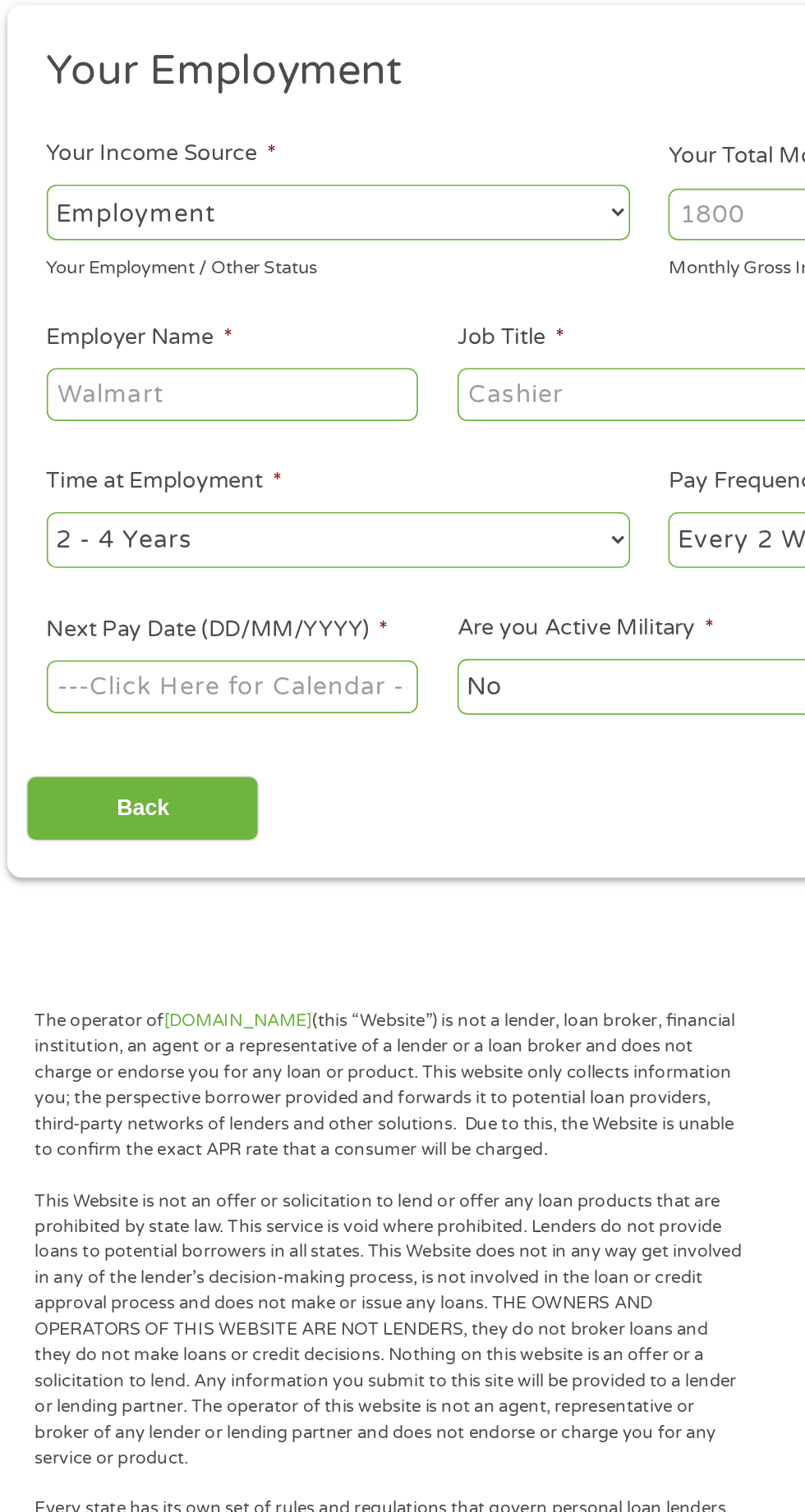
scroll to position [7, 0]
click at [344, 331] on select "--- Choose one --- Employment [DEMOGRAPHIC_DATA] Benefits" at bounding box center [214, 346] width 352 height 33
select select "benefits"
type input "Other"
type input "[PHONE_NUMBER]"
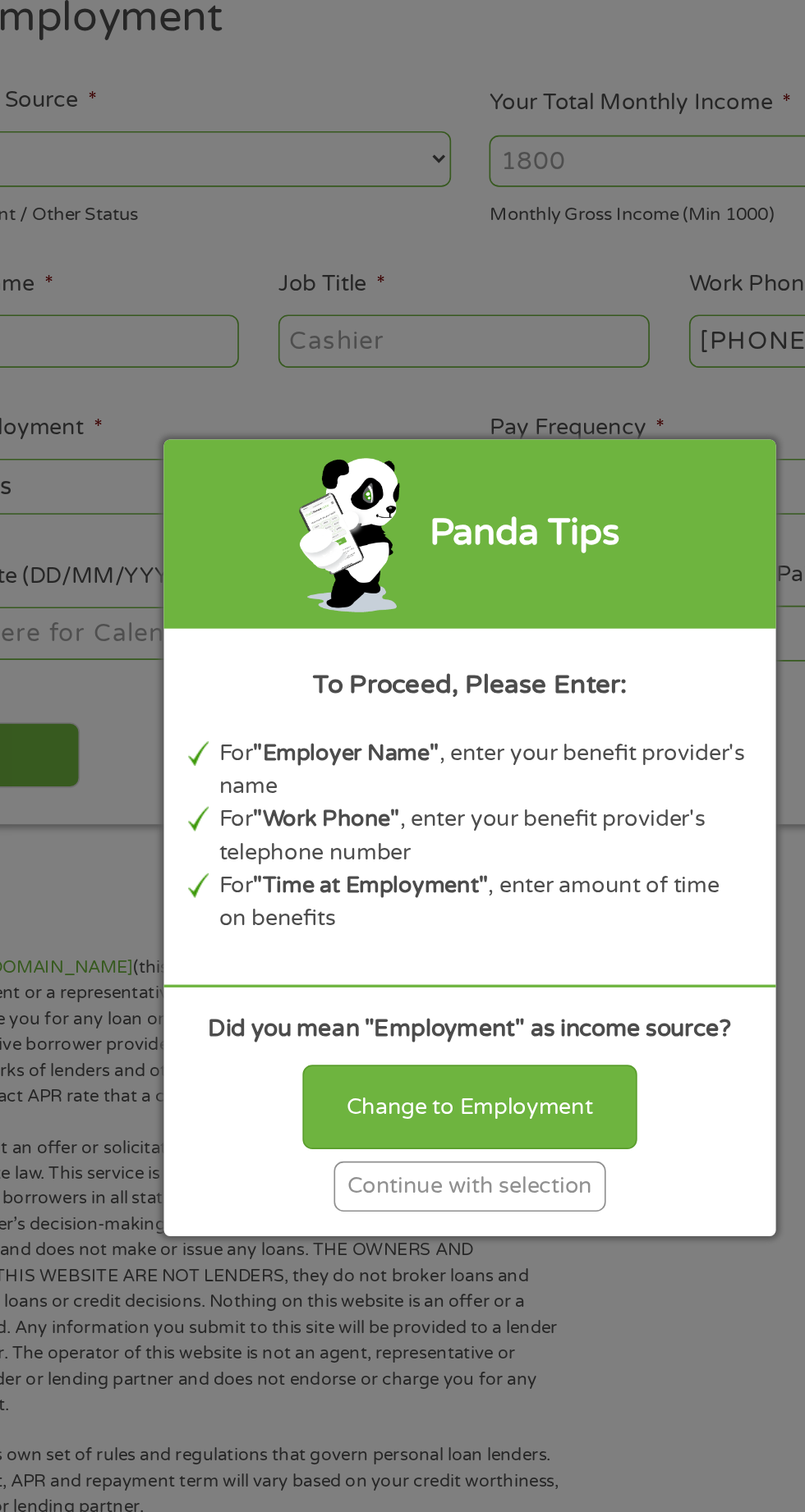
click at [467, 968] on div "Continue with selection" at bounding box center [402, 967] width 164 height 31
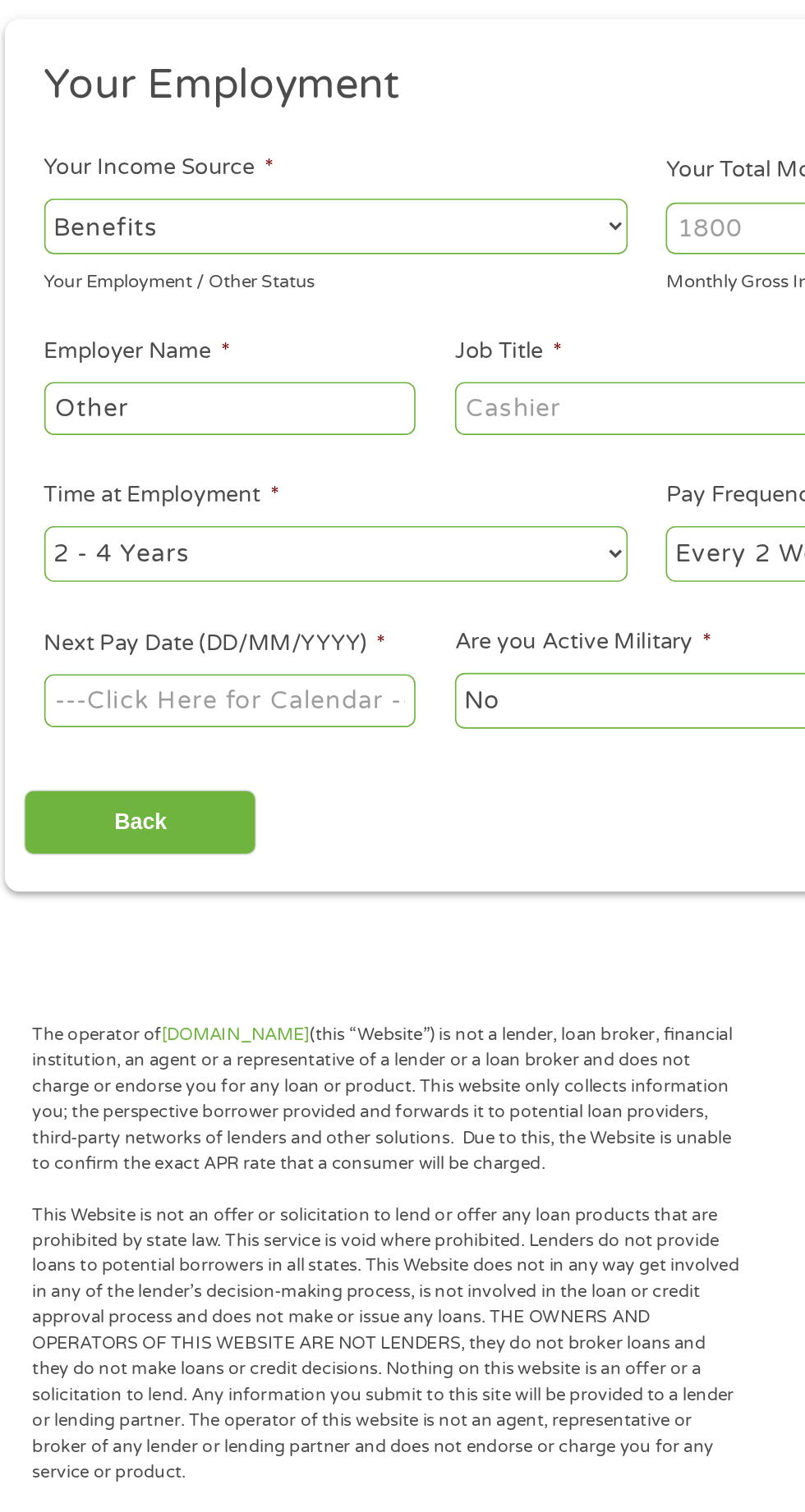
click at [229, 460] on input "Other" at bounding box center [150, 455] width 224 height 32
click at [484, 527] on select "--- Choose one --- Every 2 Weeks Every Week Monthly Semi-Monthly" at bounding box center [590, 544] width 352 height 33
select select "monthly"
click at [266, 540] on select "--- Choose one --- 1 Year or less 1 - 2 Years 2 - 4 Years Over 4 Years" at bounding box center [214, 544] width 352 height 33
select select "60months"
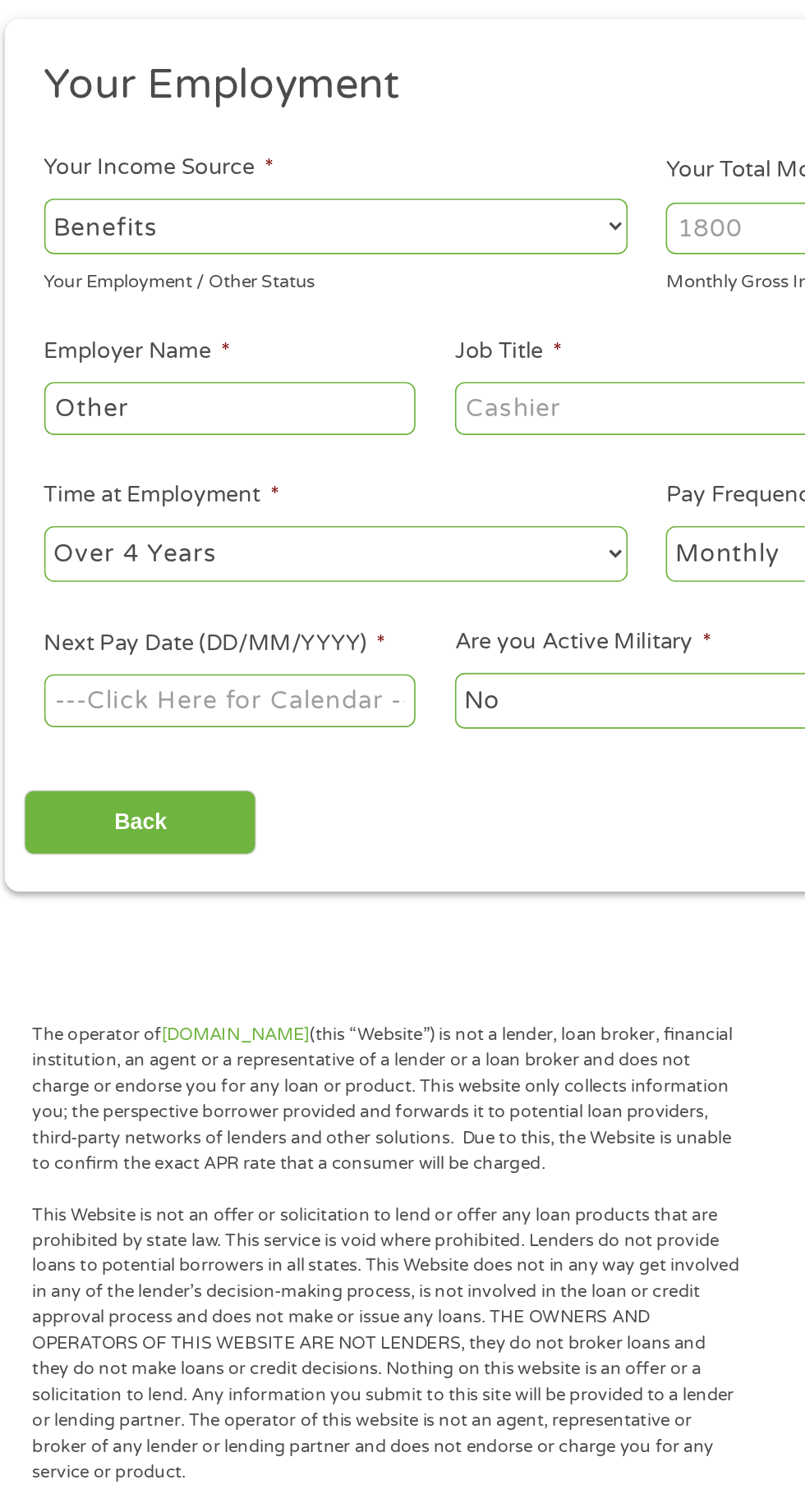
click at [198, 451] on input "Other" at bounding box center [150, 455] width 224 height 32
type input "O"
type input "SSI DISABILITY"
click at [434, 461] on input "Job Title *" at bounding box center [398, 455] width 224 height 32
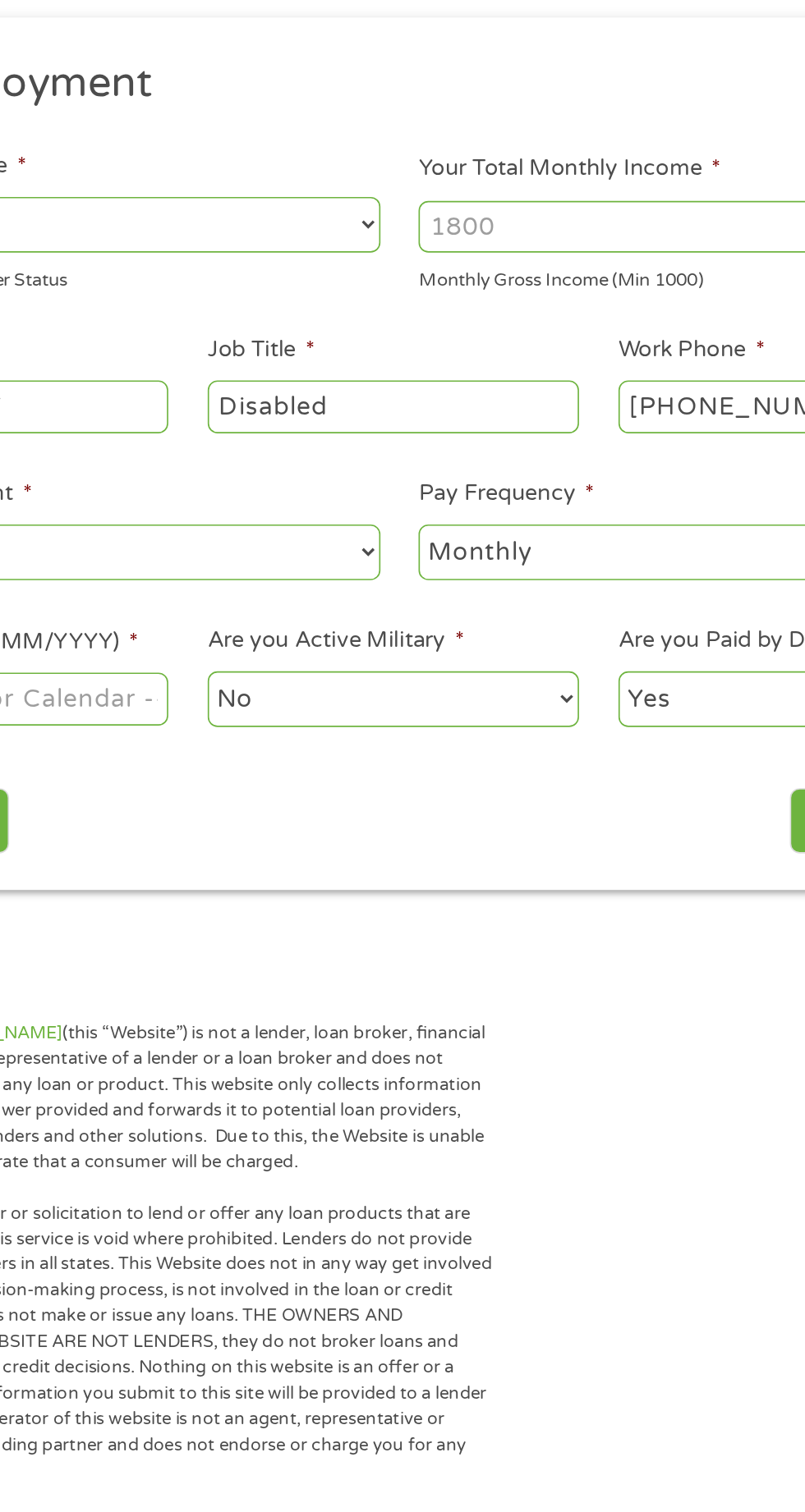
type input "Disabled"
click at [599, 340] on input "Your Total Monthly Income *" at bounding box center [590, 346] width 352 height 32
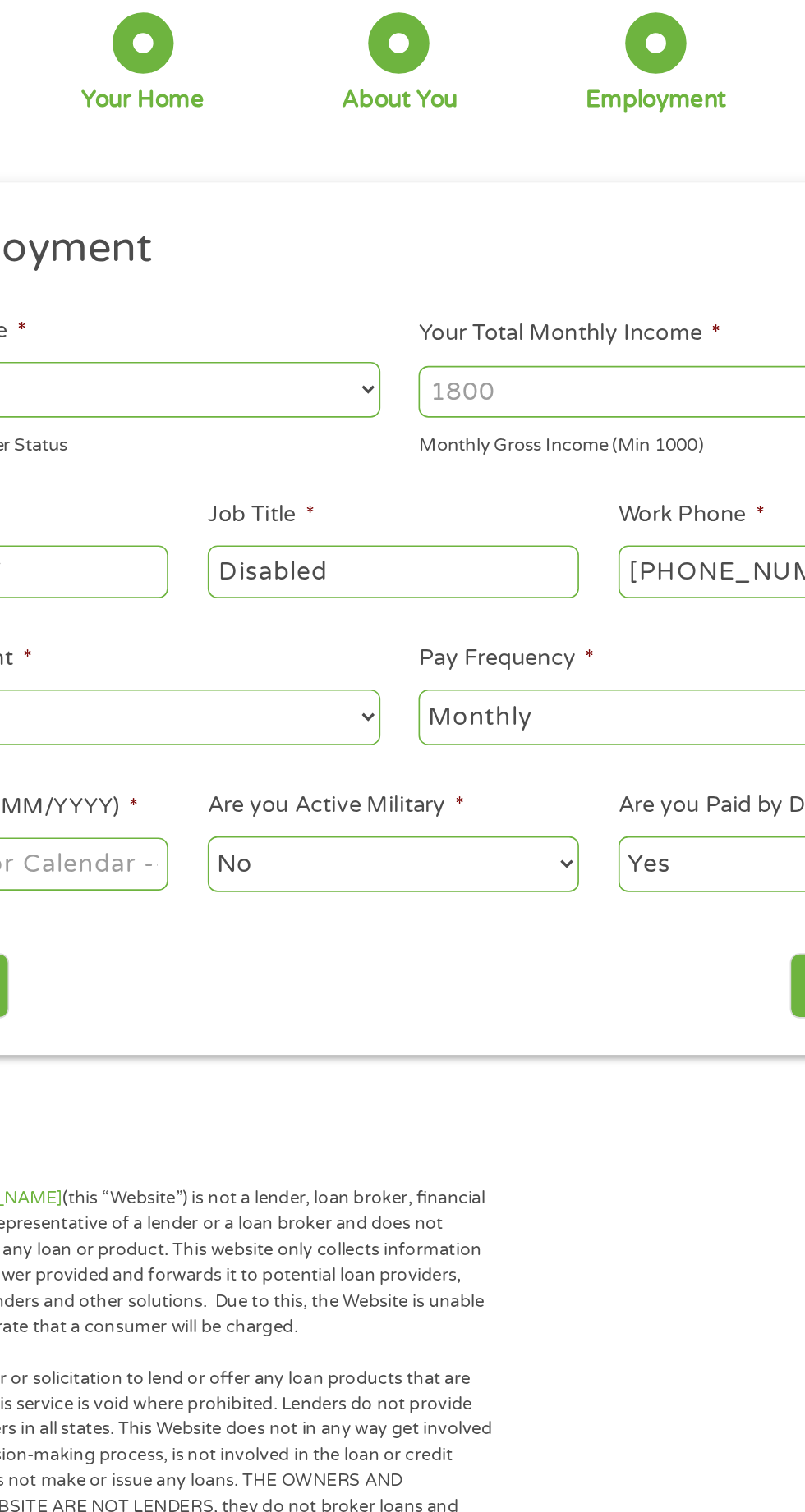
scroll to position [0, 0]
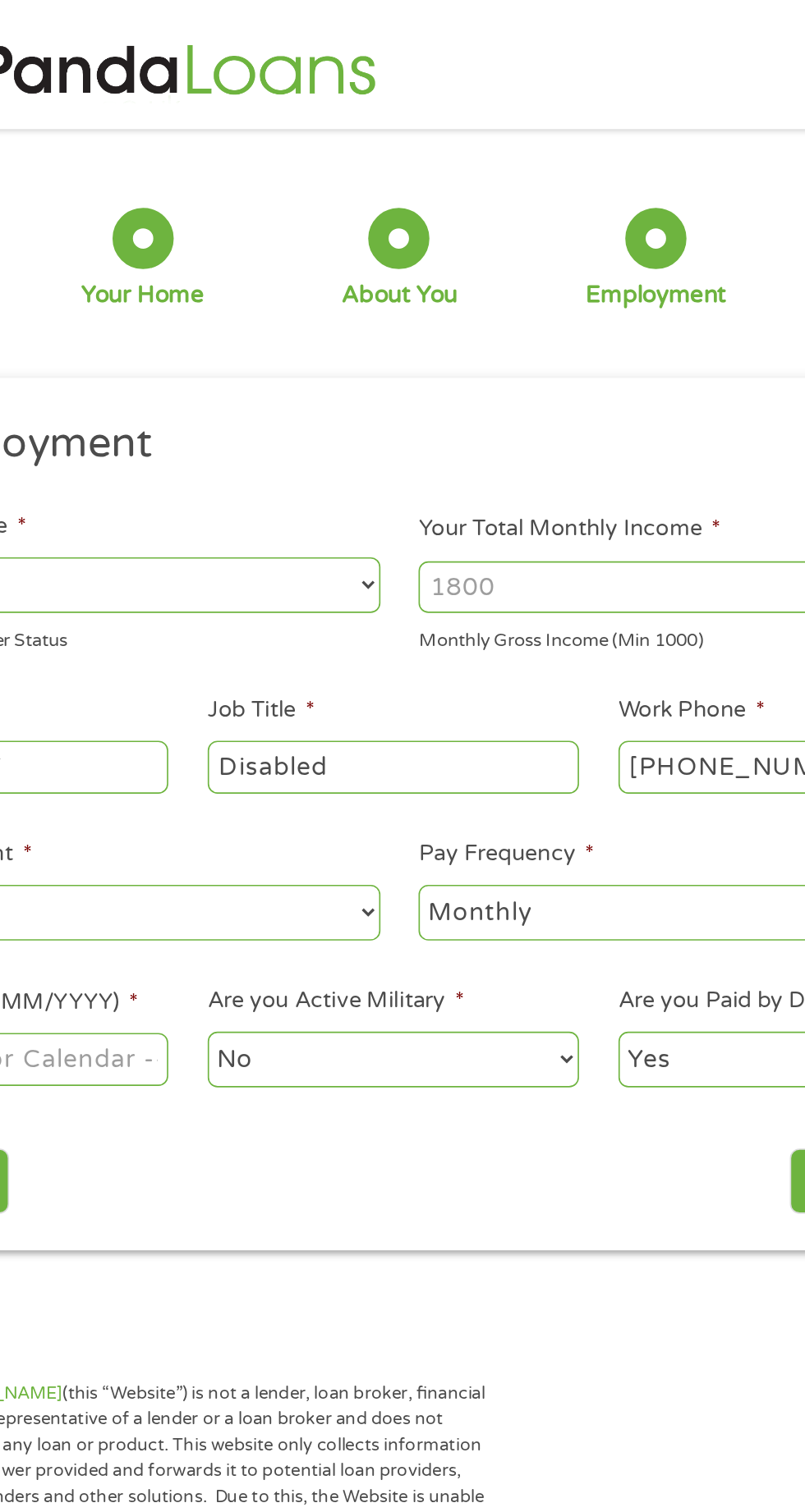
click at [580, 686] on div "Back Next" at bounding box center [402, 706] width 751 height 51
click at [614, 348] on input "Your Total Monthly Income *" at bounding box center [590, 355] width 352 height 32
click at [506, 350] on input "Your Total Monthly Income *" at bounding box center [590, 355] width 352 height 32
click at [481, 353] on input "Your Total Monthly Income *" at bounding box center [590, 355] width 352 height 32
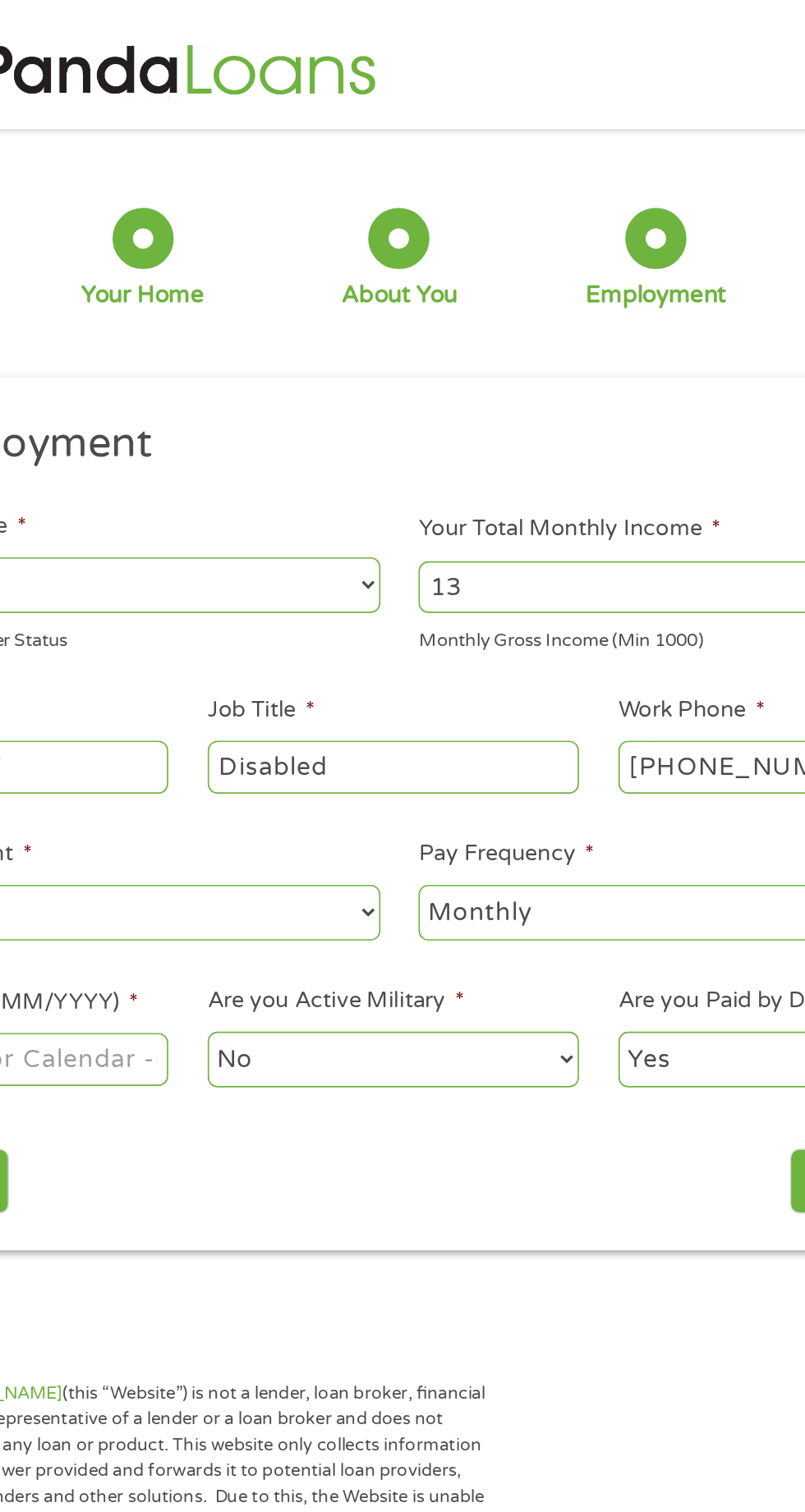
type input "1"
click at [450, 348] on input "Your Total Monthly Income *" at bounding box center [590, 355] width 352 height 32
click at [430, 360] on input "1315" at bounding box center [590, 355] width 352 height 32
click at [426, 350] on input "1315" at bounding box center [590, 355] width 352 height 32
click at [629, 350] on input "1315" at bounding box center [590, 355] width 352 height 32
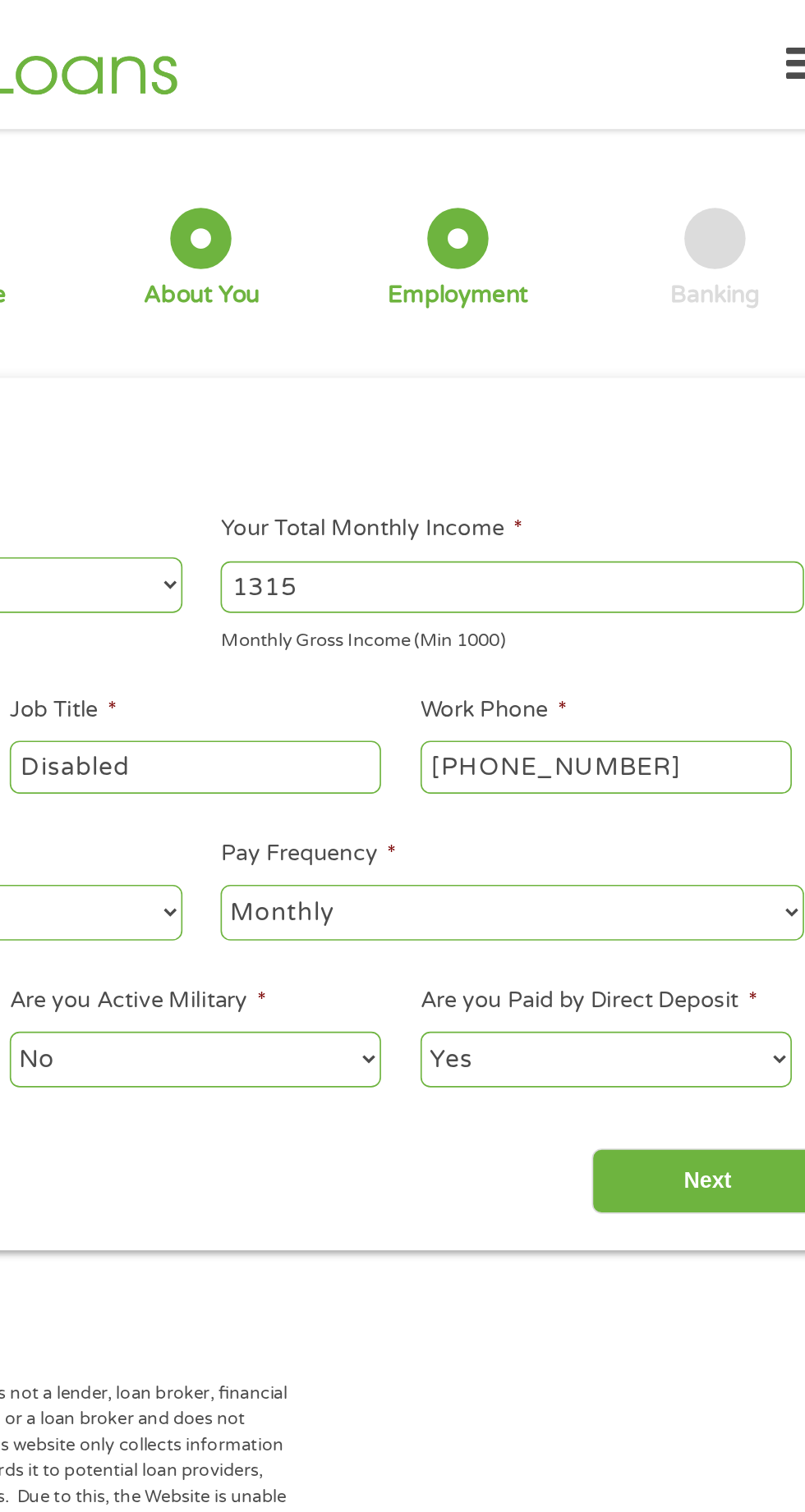
click at [743, 355] on input "1315" at bounding box center [590, 355] width 352 height 32
click at [437, 363] on input "1315" at bounding box center [590, 355] width 352 height 32
click at [425, 352] on input "1315" at bounding box center [590, 355] width 352 height 32
click at [433, 359] on input "1315" at bounding box center [590, 355] width 352 height 32
click at [746, 356] on input "1315" at bounding box center [590, 355] width 352 height 32
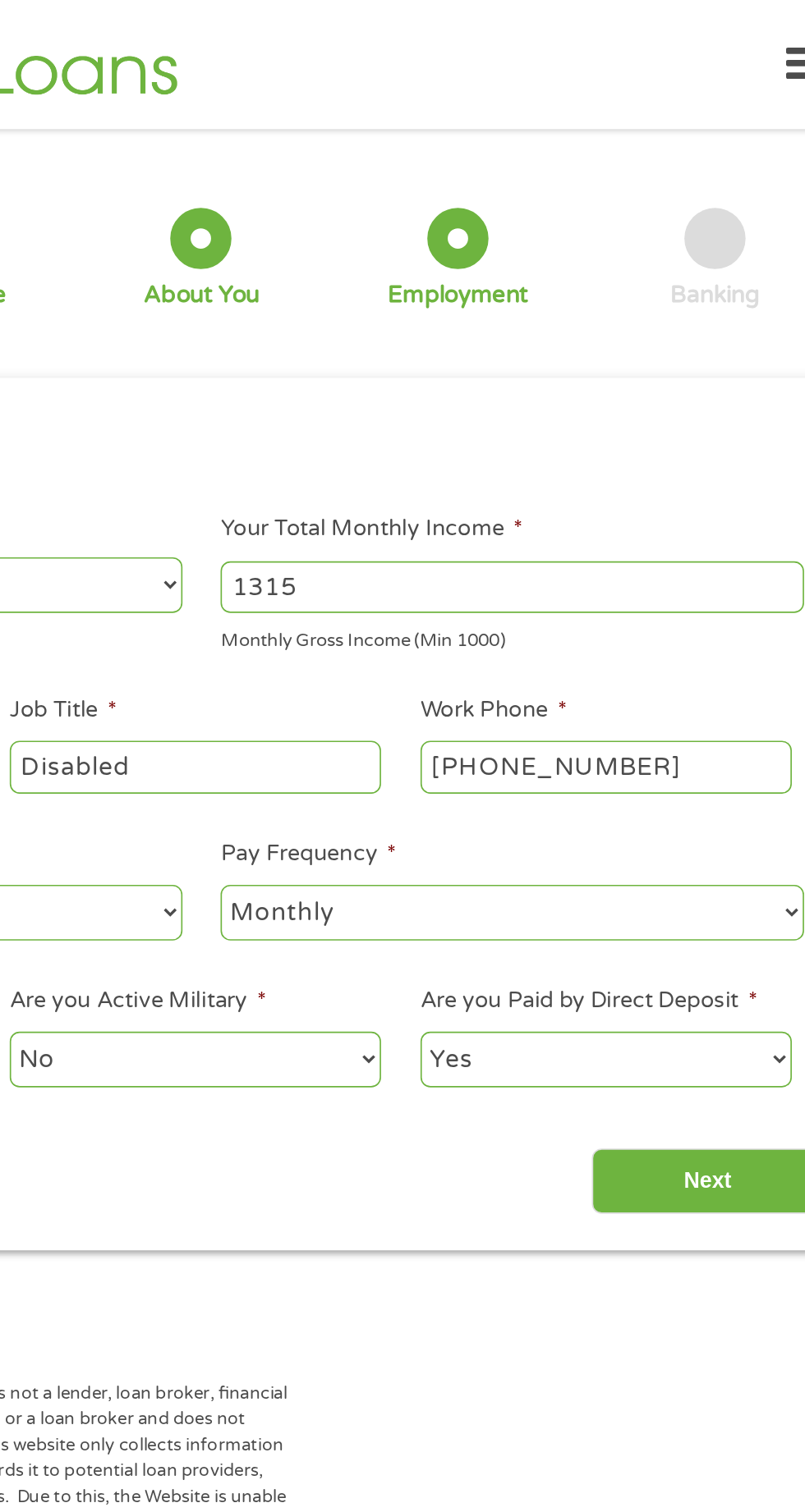
click at [747, 357] on input "1315" at bounding box center [590, 355] width 352 height 32
click at [583, 363] on input "1315" at bounding box center [590, 355] width 352 height 32
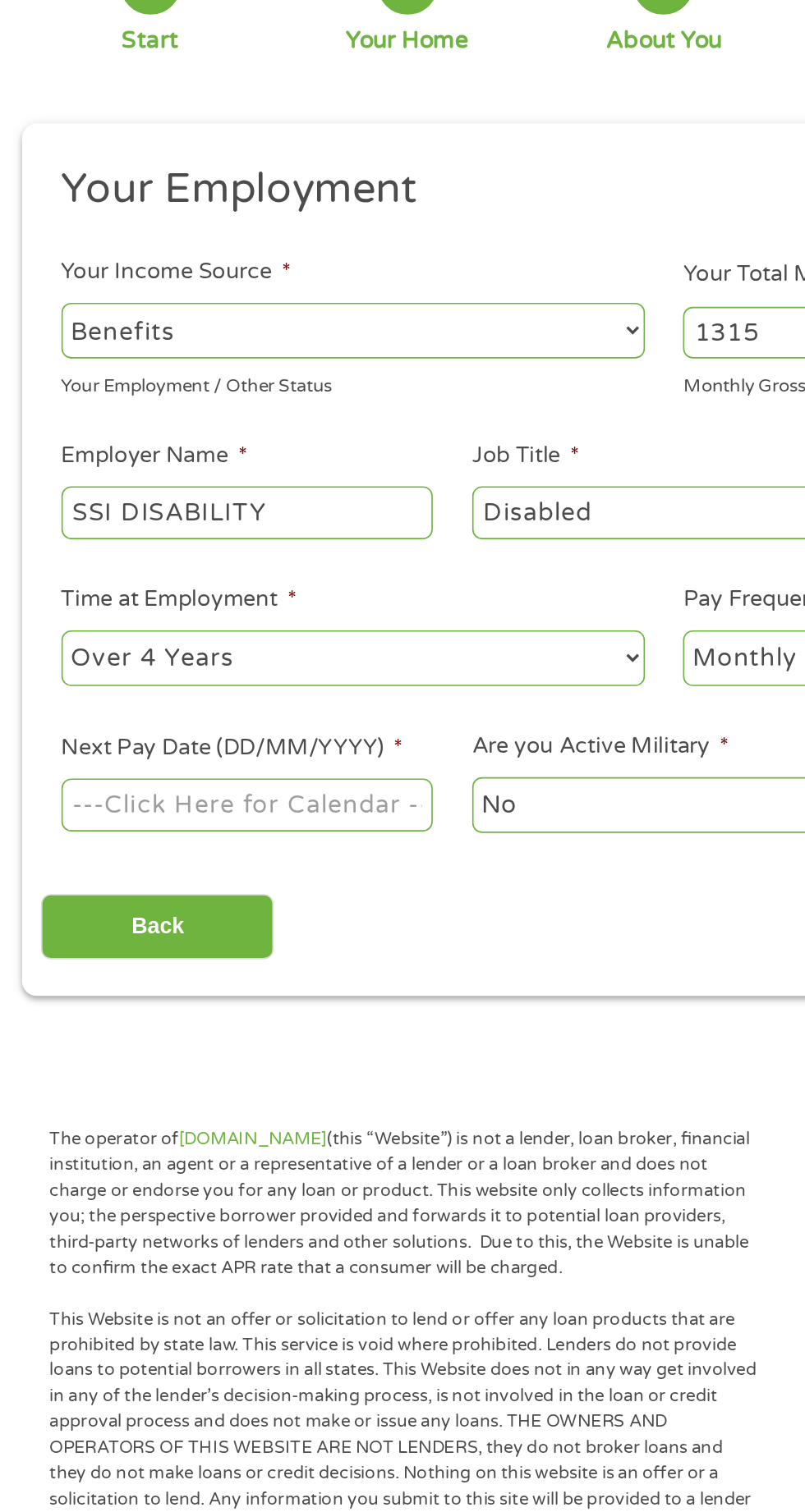
type input "1315"
click at [244, 640] on input "Next Pay Date (DD/MM/YYYY) *" at bounding box center [150, 639] width 224 height 32
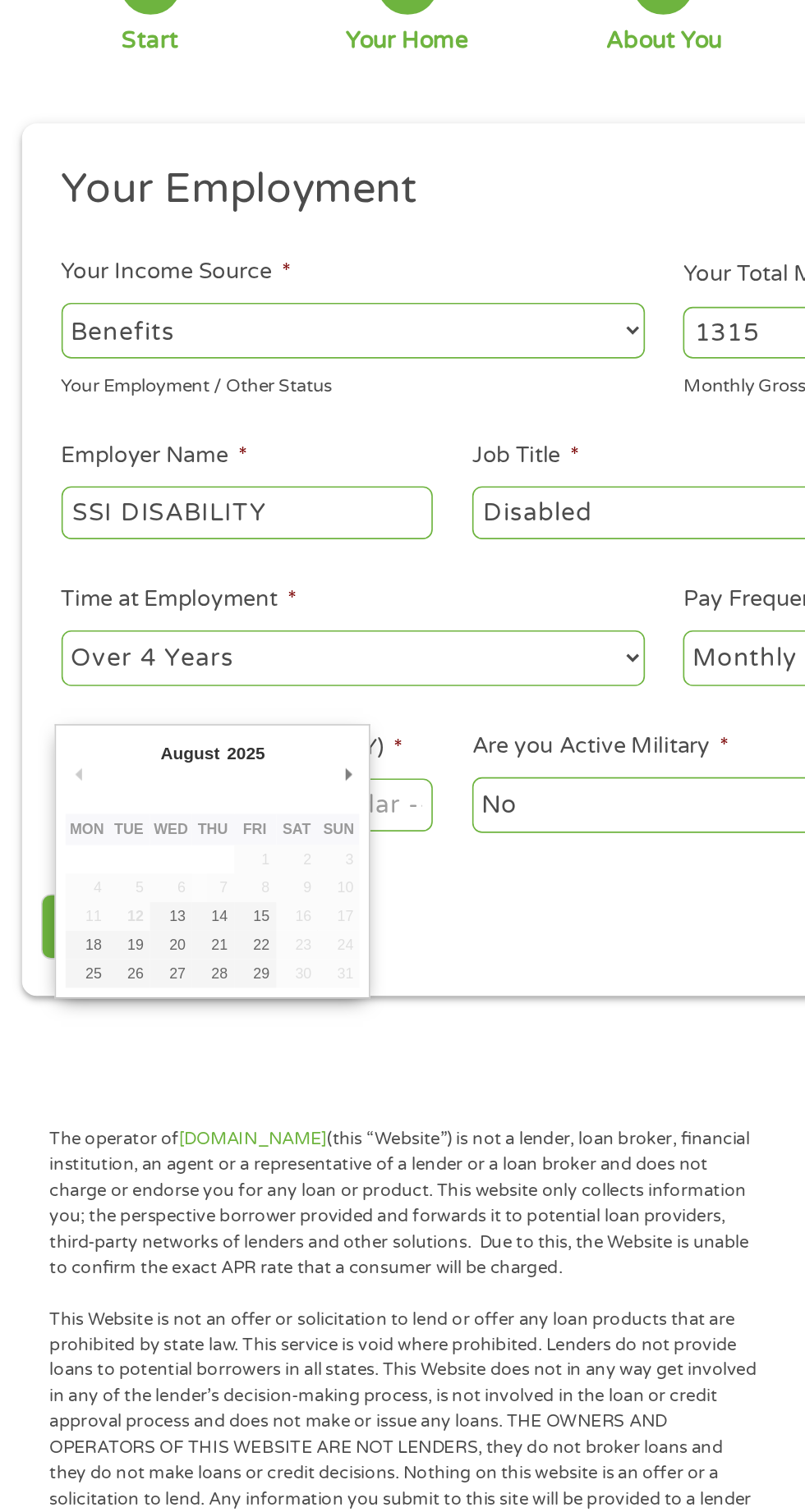
click at [241, 609] on span "*" at bounding box center [241, 605] width 5 height 16
click at [241, 624] on input "Next Pay Date (DD/MM/YYYY) *" at bounding box center [150, 639] width 224 height 32
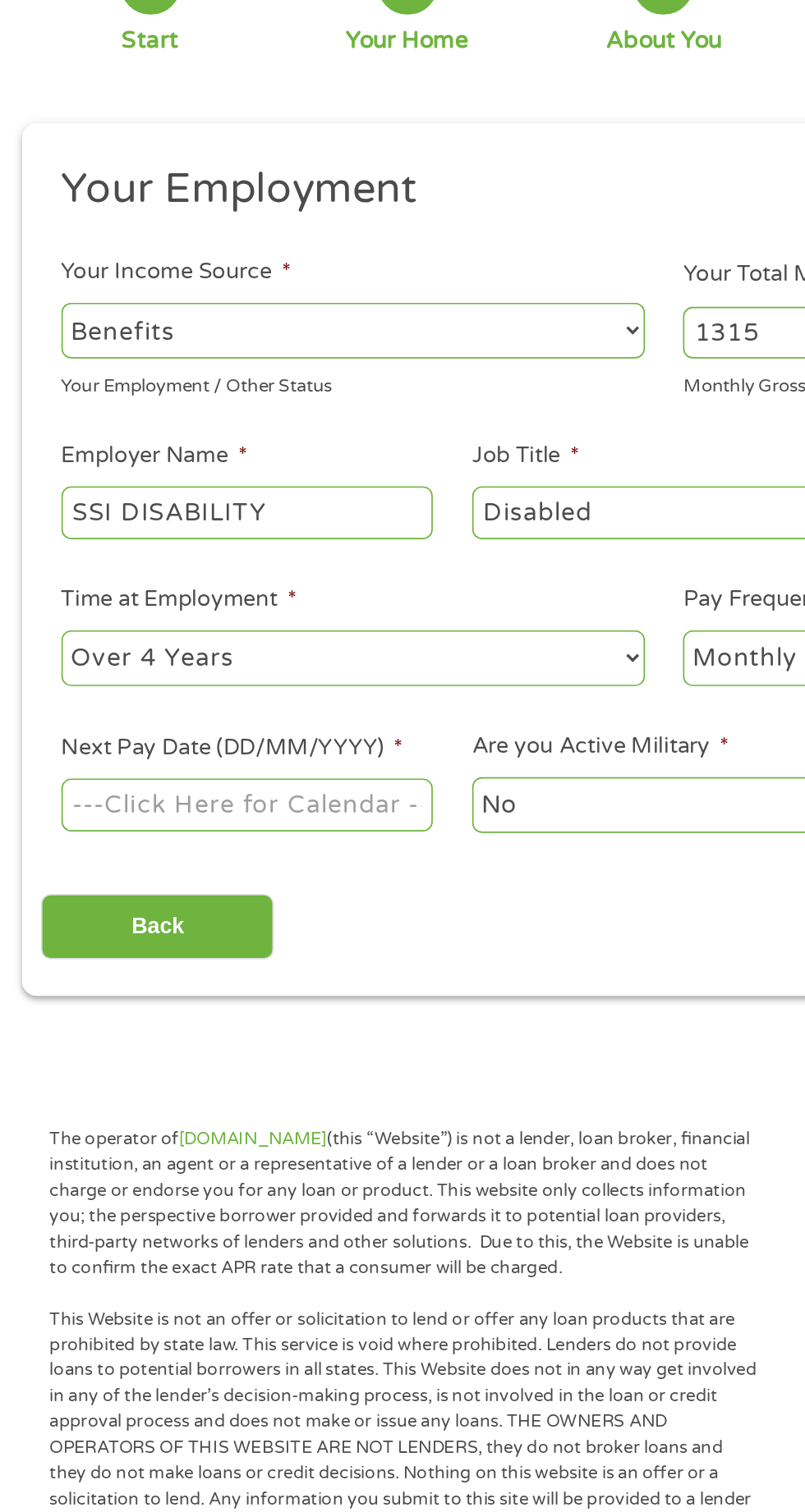
click at [220, 627] on input "Next Pay Date (DD/MM/YYYY) *" at bounding box center [150, 639] width 224 height 32
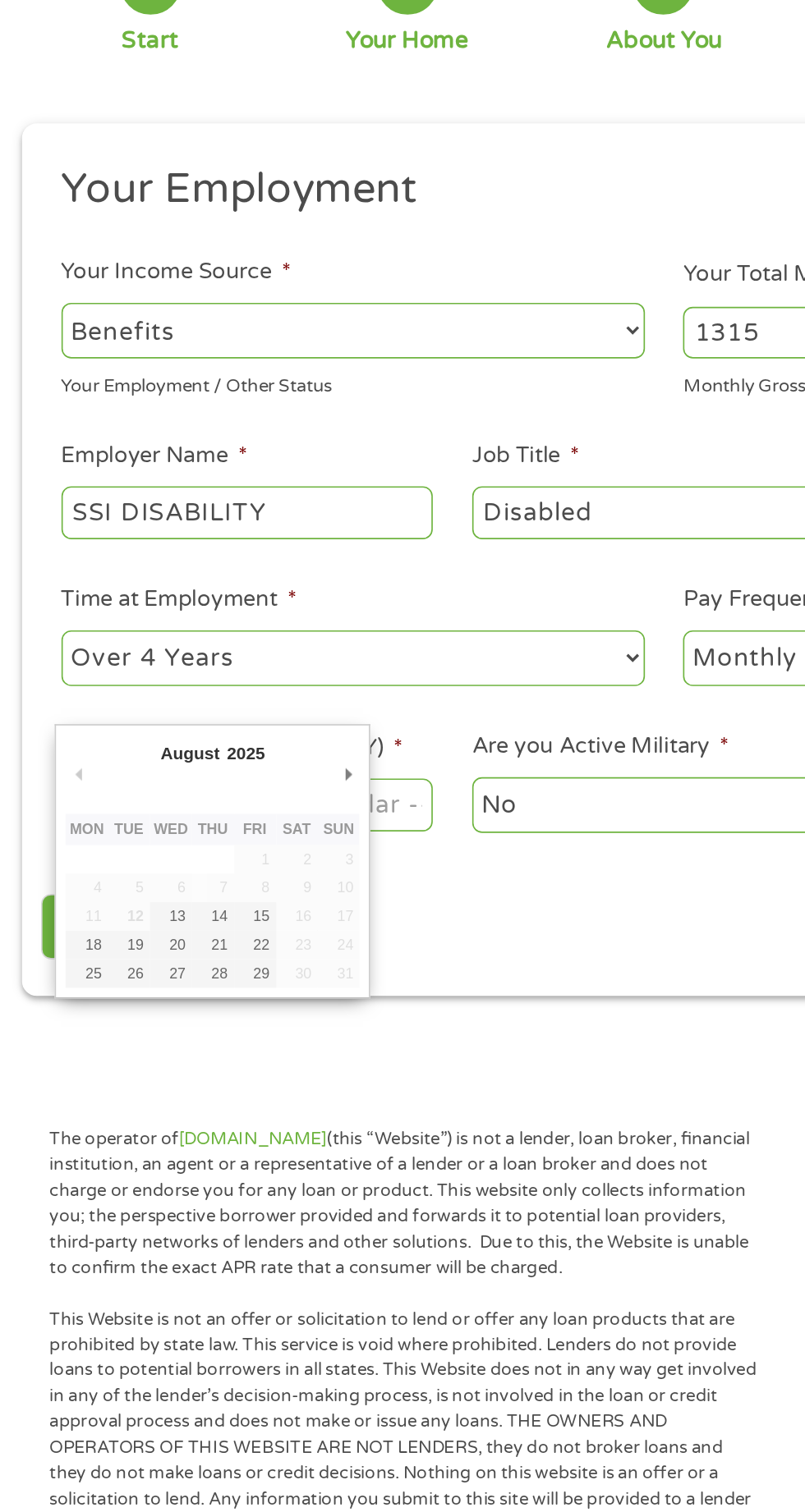
click at [230, 616] on li "Next Pay Date (DD/MM/YYYY) *" at bounding box center [149, 626] width 248 height 63
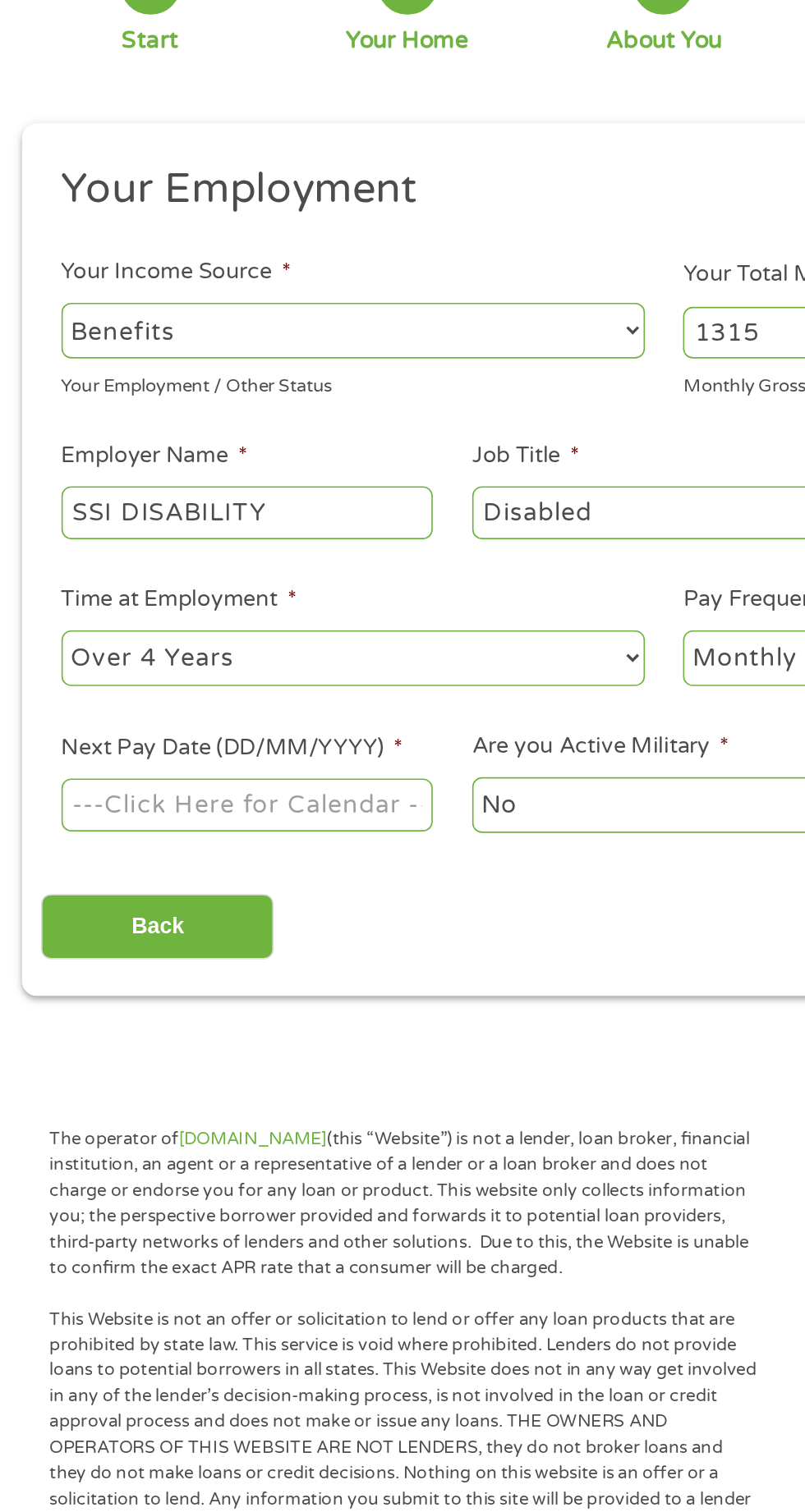
click at [230, 631] on input "Next Pay Date (DD/MM/YYYY) *" at bounding box center [150, 639] width 224 height 32
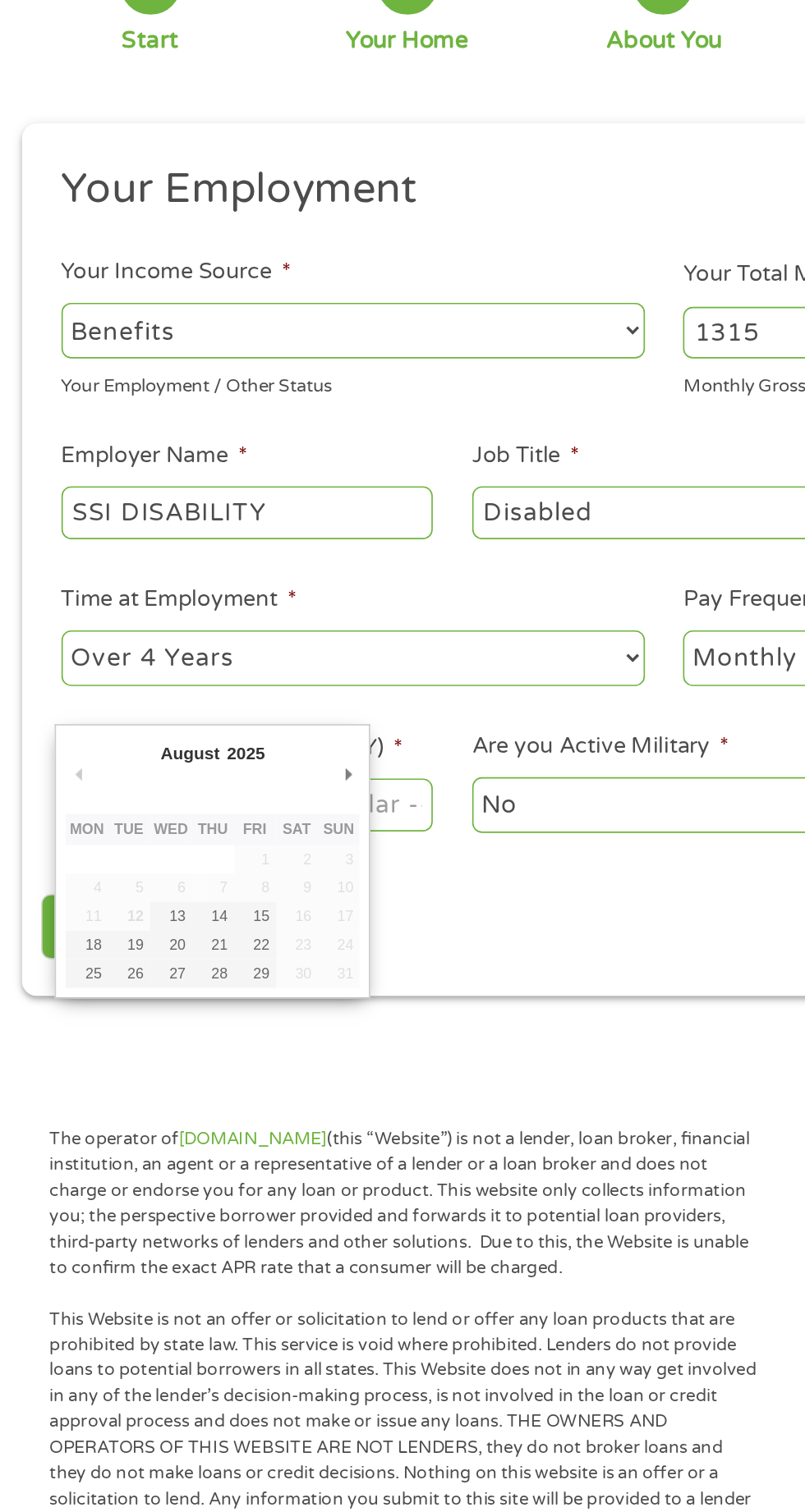
click at [225, 611] on label "Next Pay Date (DD/MM/YYYY) *" at bounding box center [141, 605] width 206 height 17
click at [225, 624] on input "Next Pay Date (DD/MM/YYYY) *" at bounding box center [150, 639] width 224 height 32
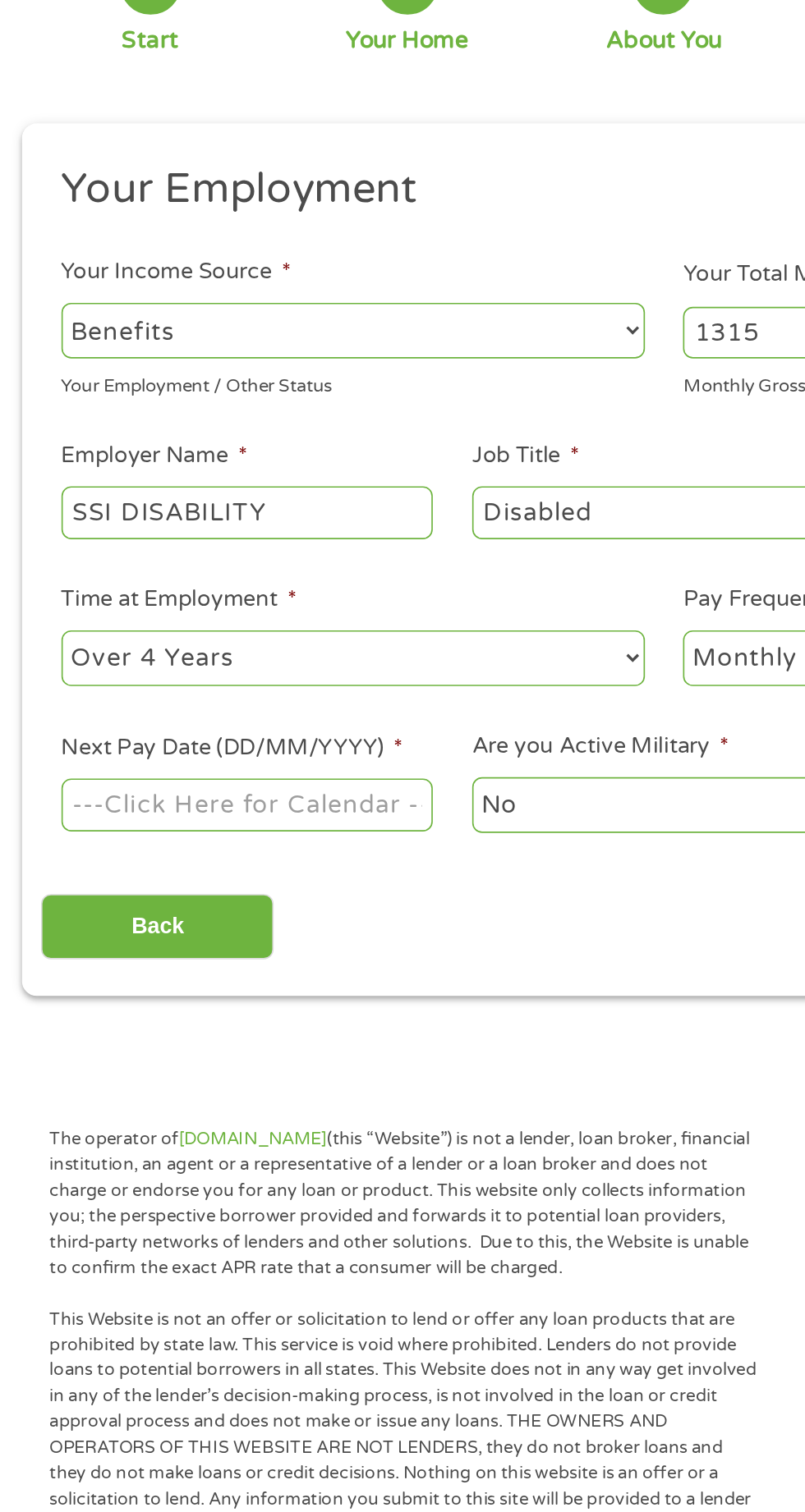
click at [221, 624] on input "Next Pay Date (DD/MM/YYYY) *" at bounding box center [150, 639] width 224 height 32
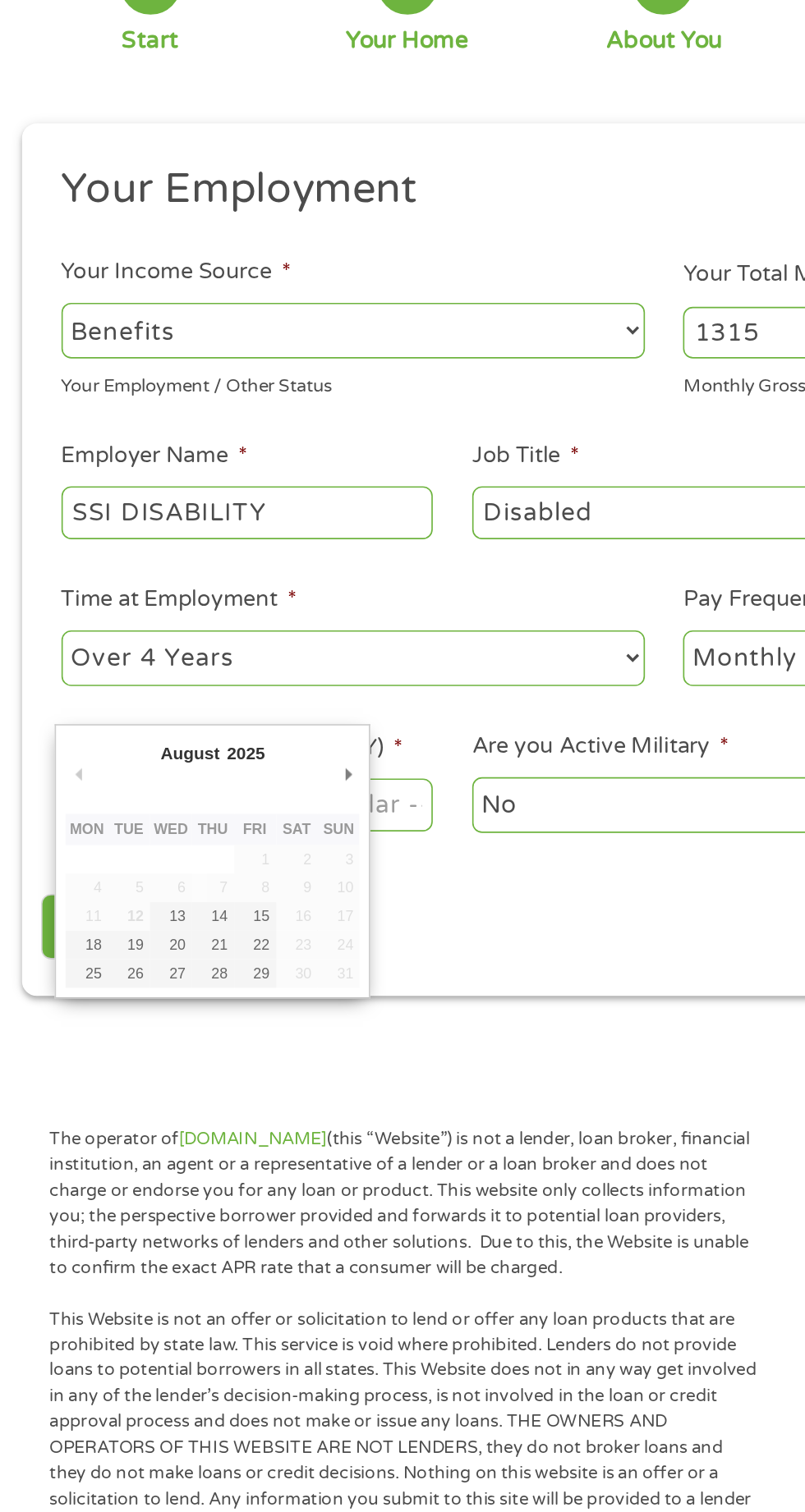
type input "[DATE]"
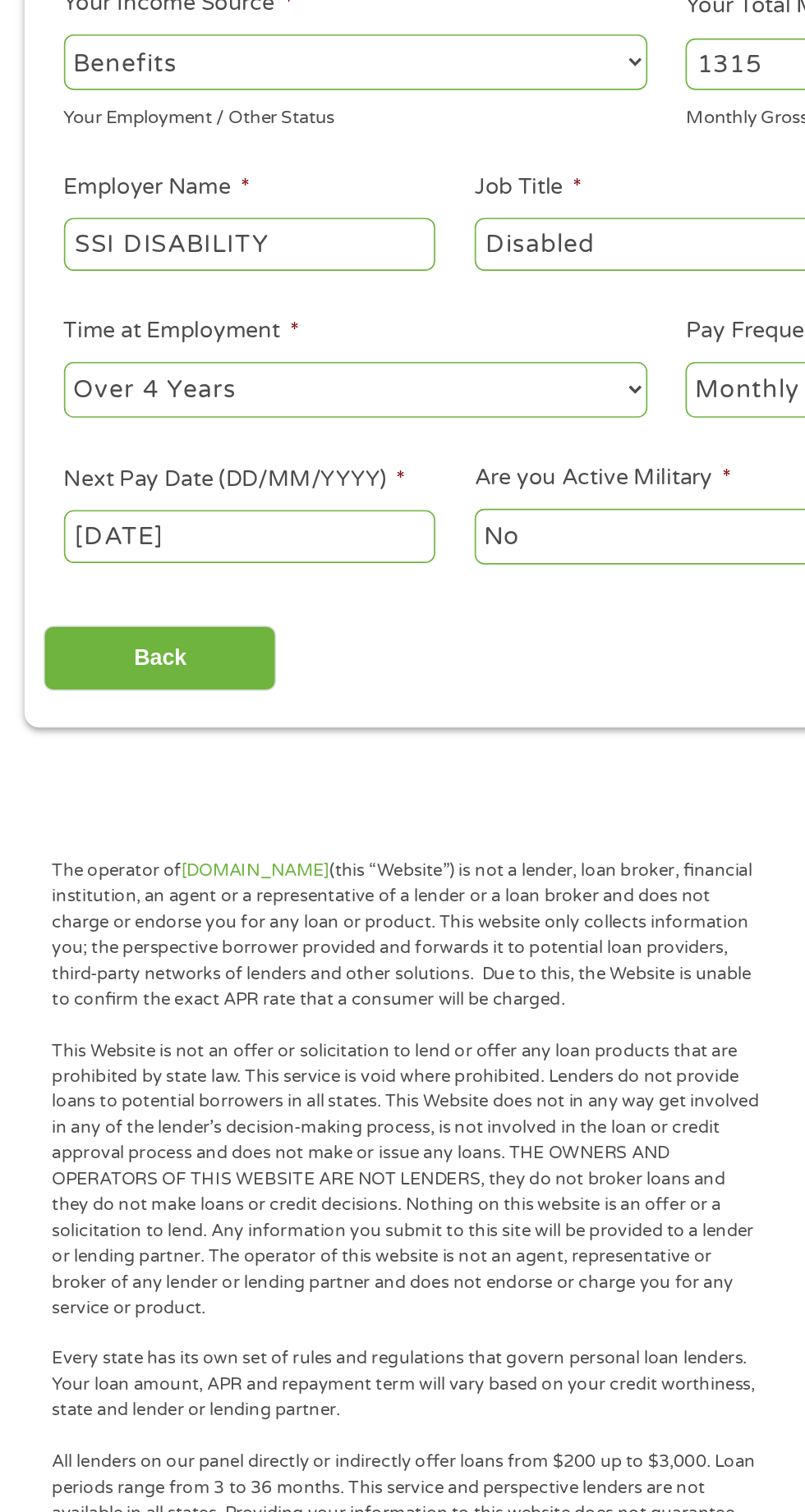
scroll to position [7, 0]
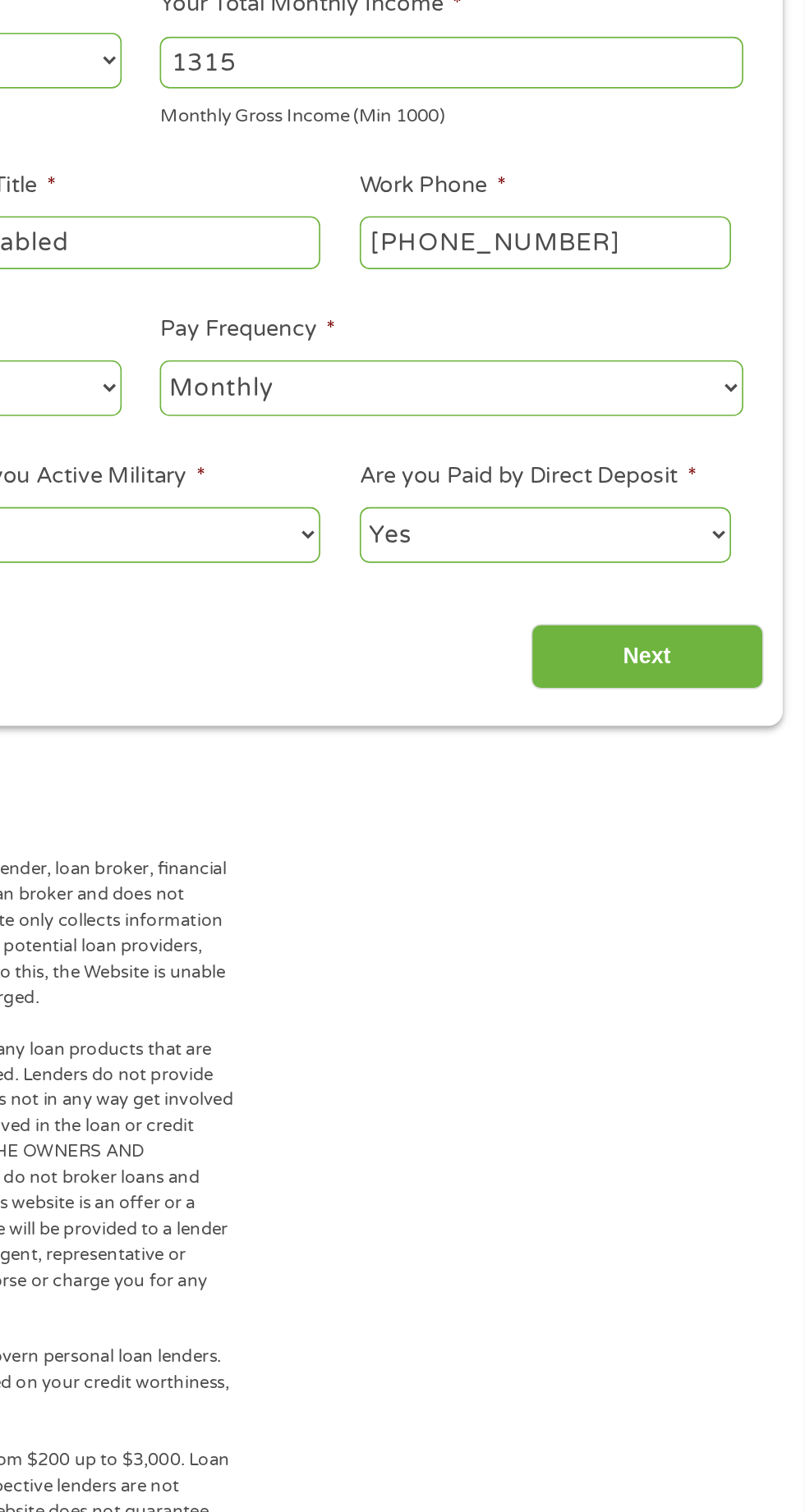
click at [735, 717] on input "Next" at bounding box center [709, 706] width 140 height 40
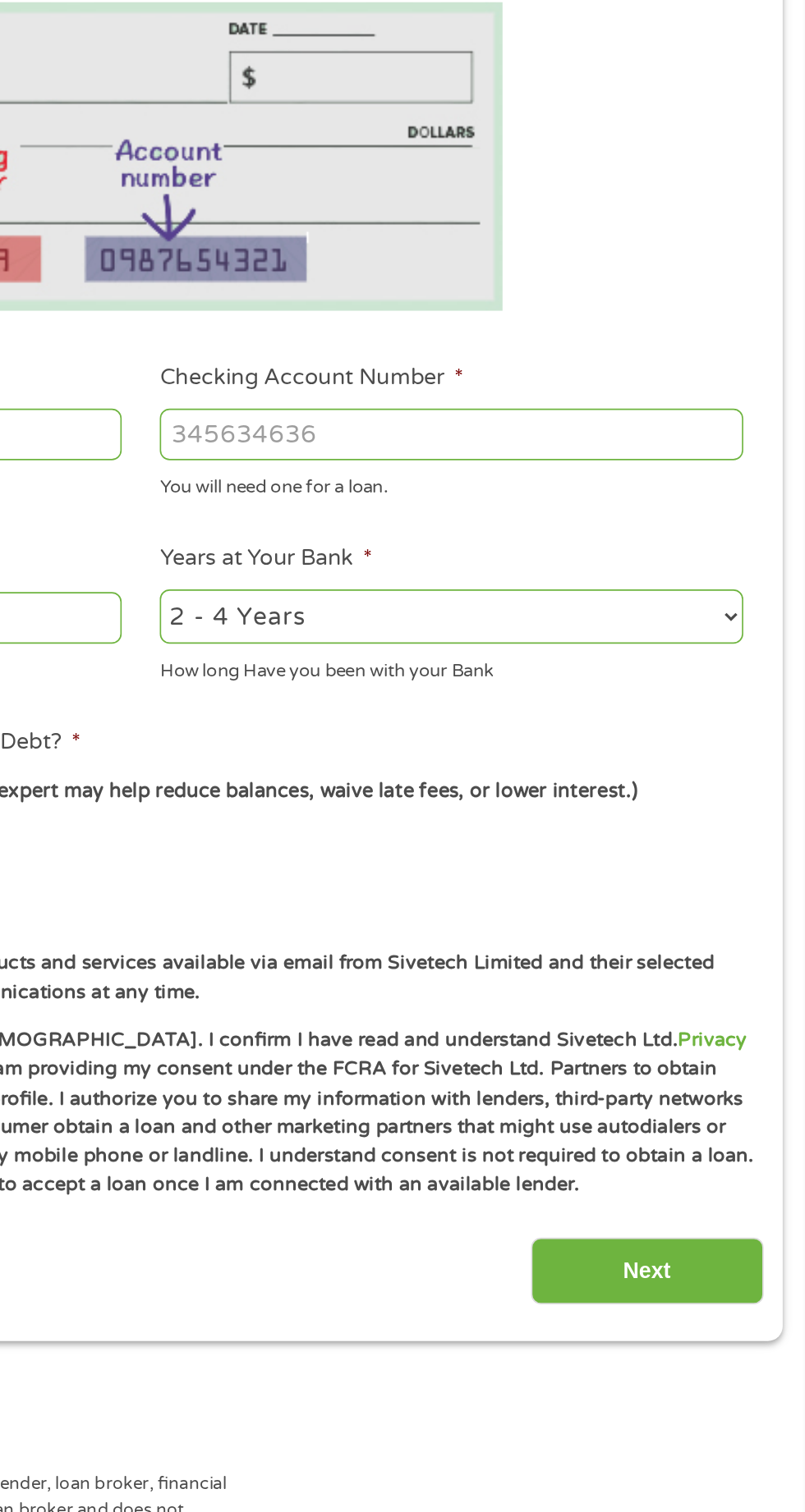
click at [741, 687] on select "2 - 4 Years 6 - 12 Months 1 - 2 Years Over 4 Years" at bounding box center [590, 688] width 352 height 33
select select "60months"
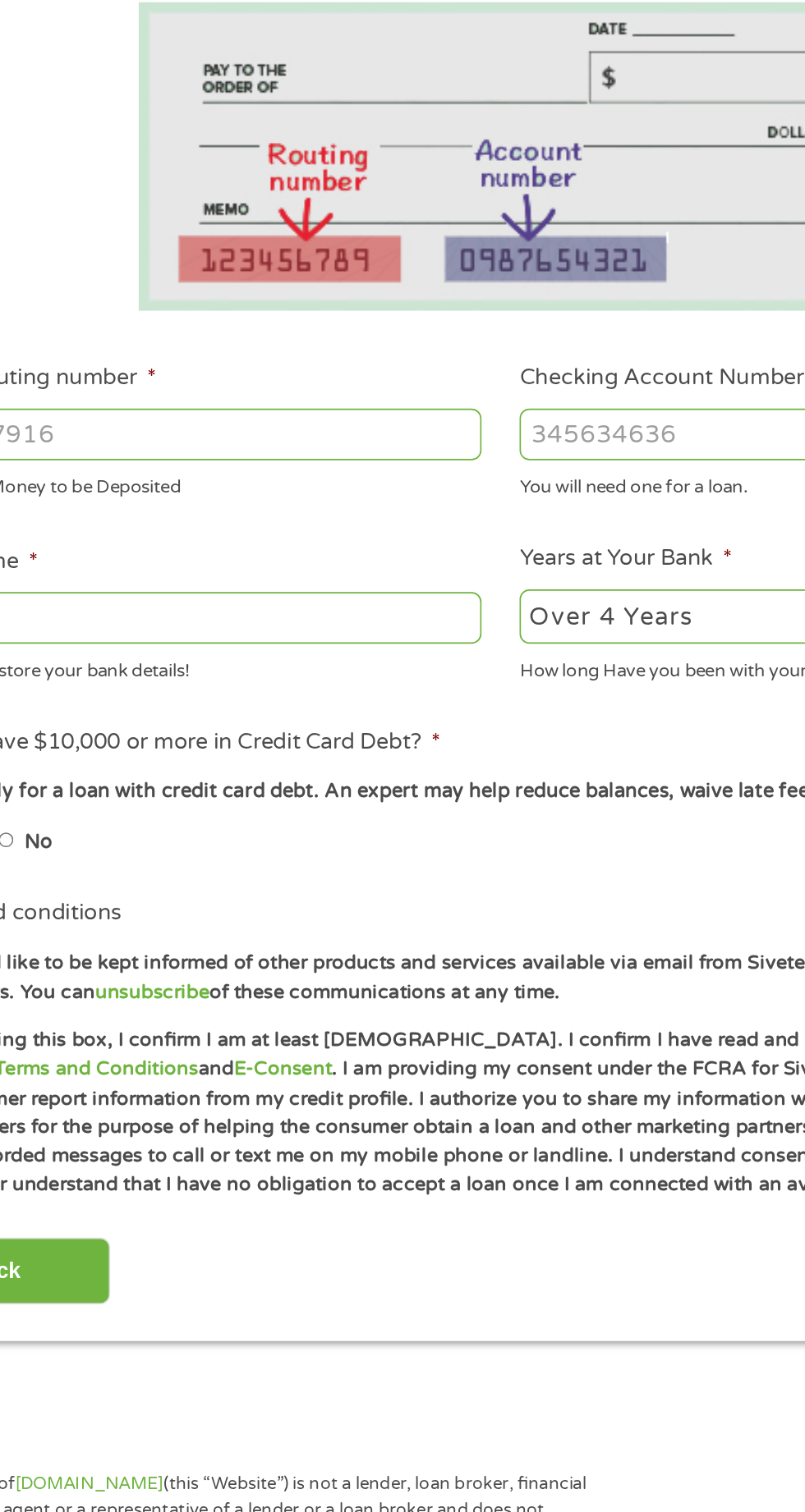
click at [313, 695] on input "Bank Name *" at bounding box center [214, 689] width 352 height 32
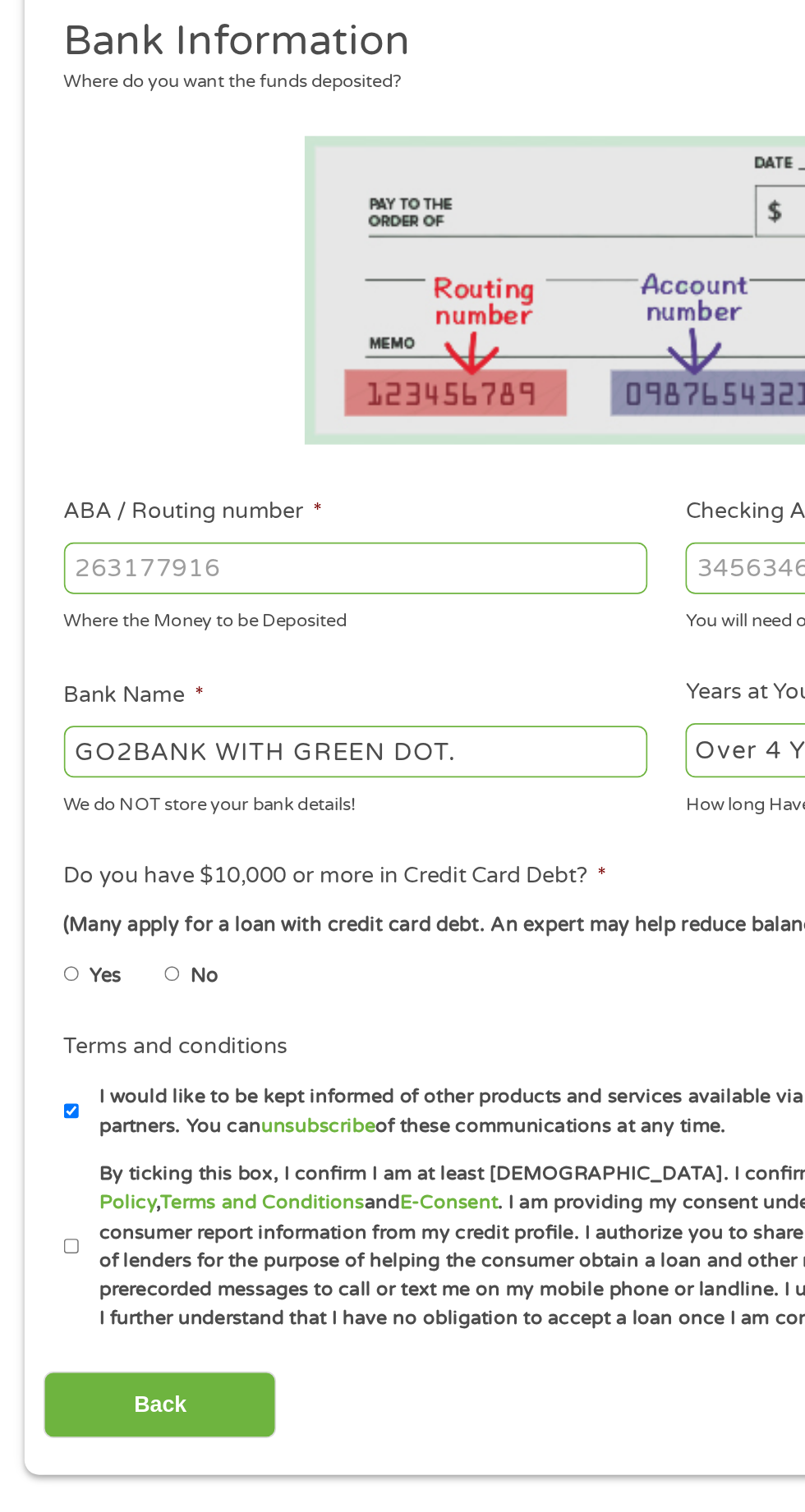
type input "GO2BANK WITH GREEN DOT."
click at [464, 687] on select "2 - 4 Years 6 - 12 Months 1 - 2 Years Over 4 Years" at bounding box center [590, 696] width 352 height 33
select select "48months"
click at [127, 825] on label "No" at bounding box center [123, 832] width 17 height 18
click at [109, 825] on input "No" at bounding box center [104, 831] width 10 height 26
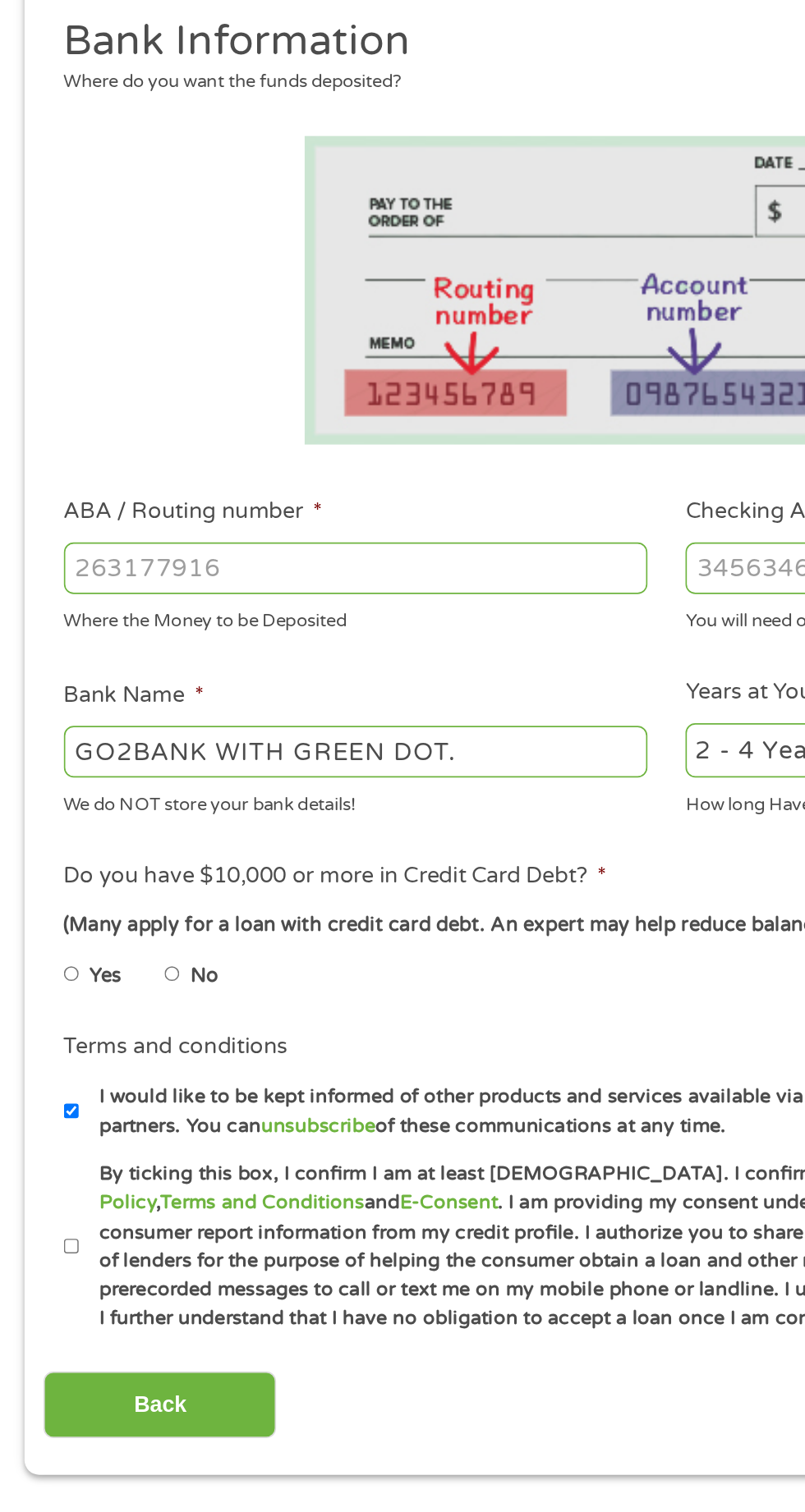
radio input "true"
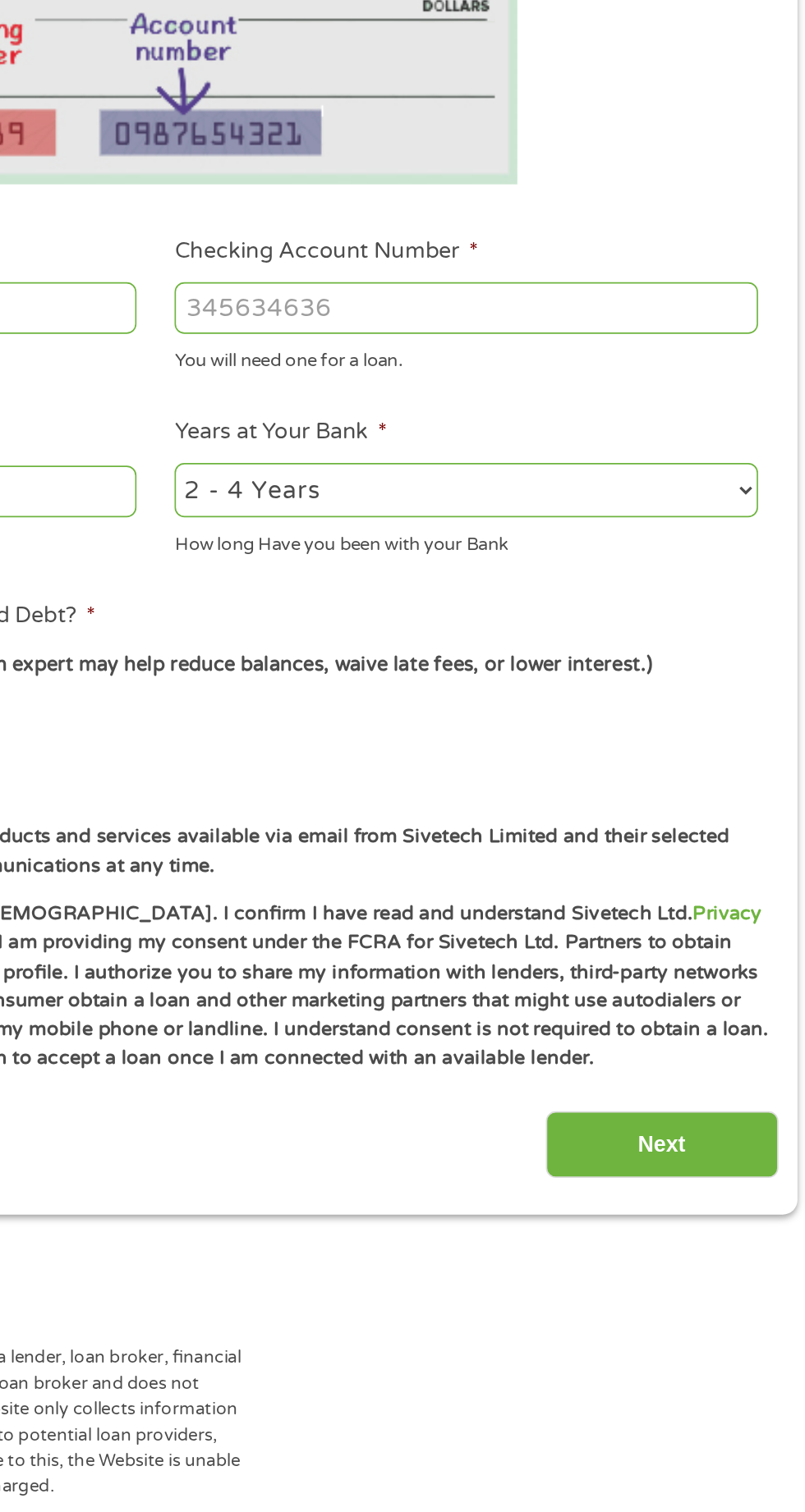
click at [745, 1094] on input "Next" at bounding box center [709, 1091] width 140 height 40
click at [717, 1091] on input "Next" at bounding box center [709, 1091] width 140 height 40
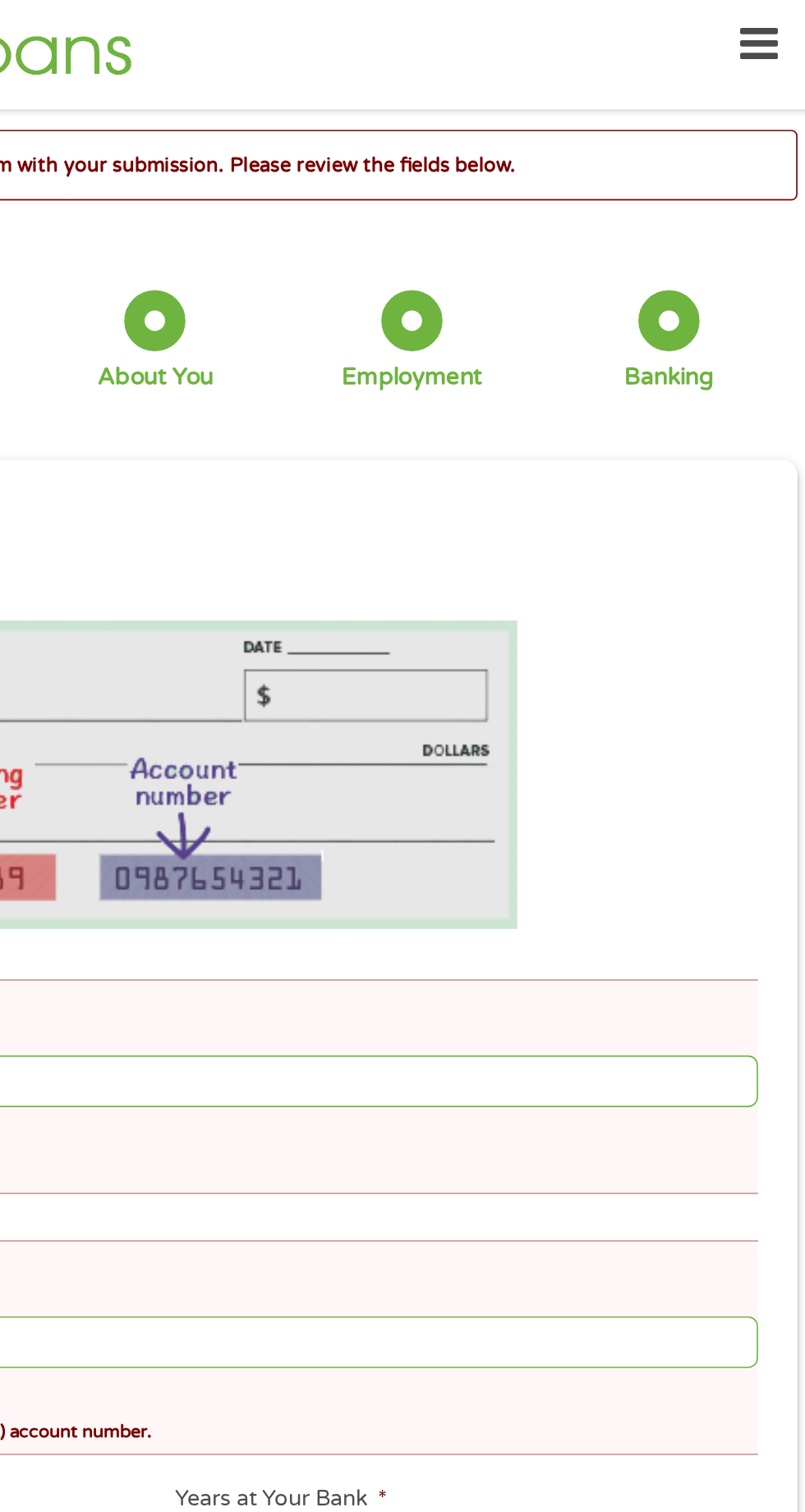
scroll to position [7, 0]
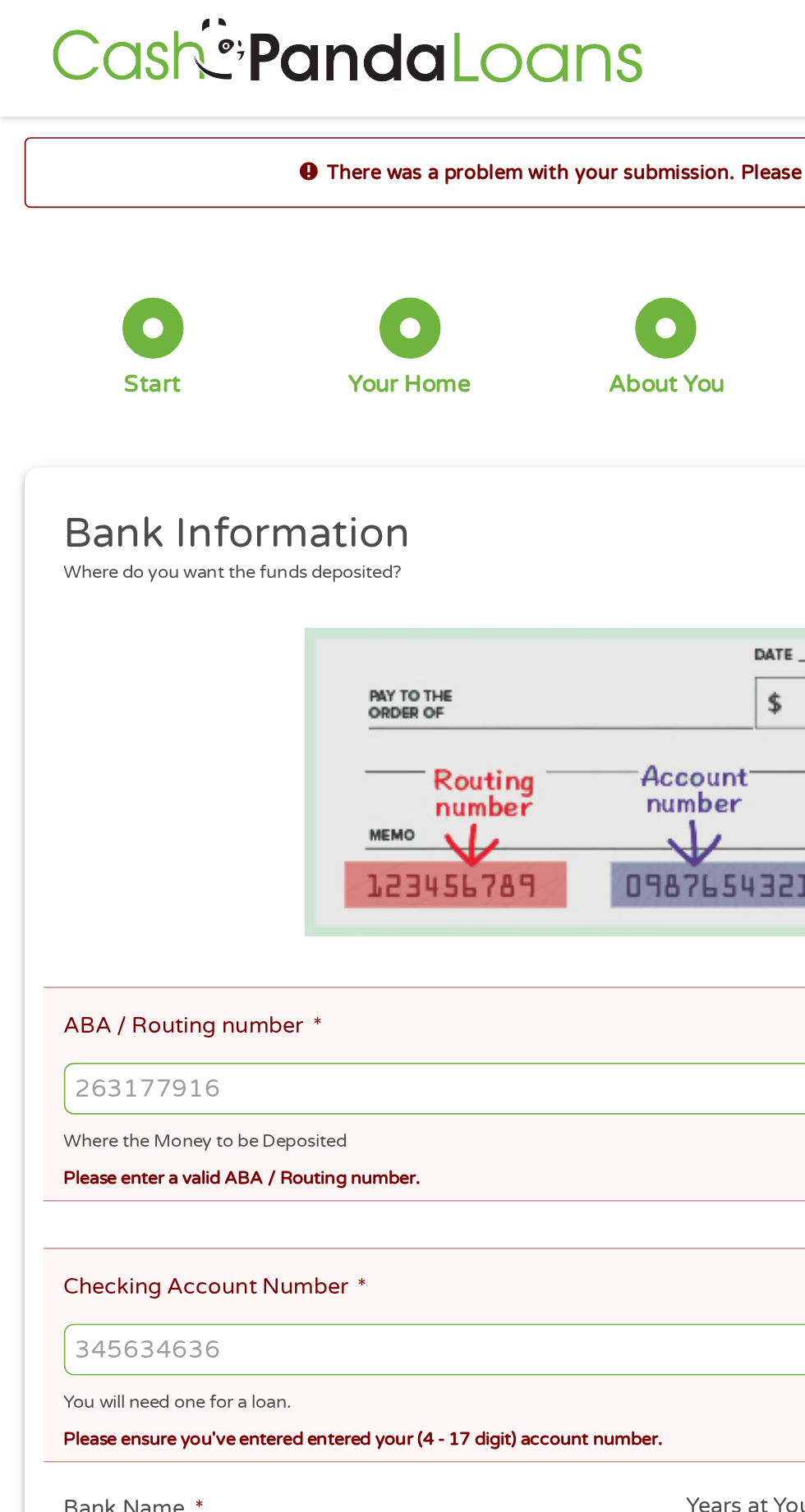
click at [269, 666] on input "ABA / Routing number *" at bounding box center [402, 657] width 728 height 32
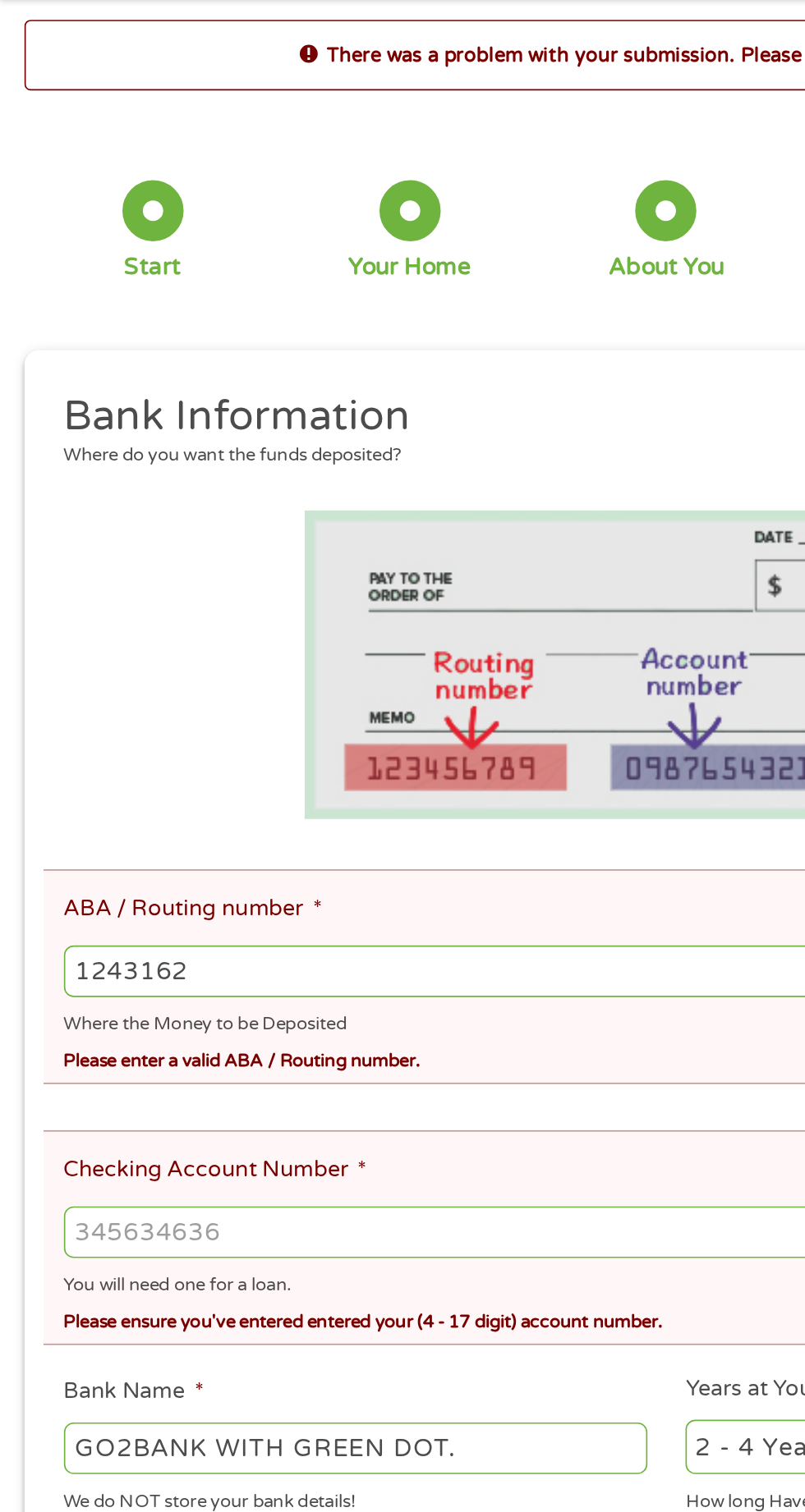
type input "1243162"
click at [276, 806] on input "Checking Account Number *" at bounding box center [402, 814] width 728 height 32
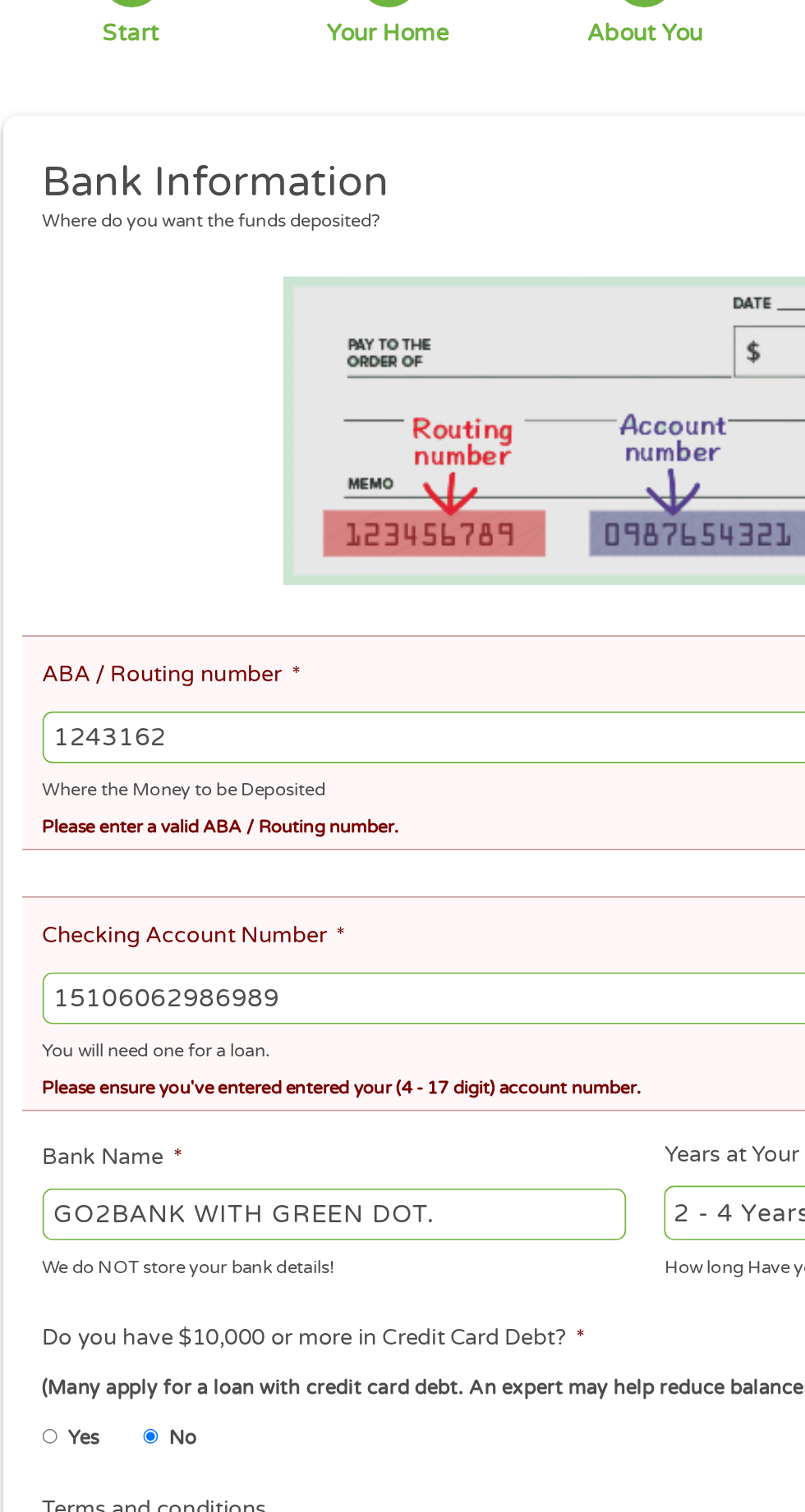
type input "15106062986989"
click at [99, 654] on input "1243162" at bounding box center [402, 657] width 728 height 32
click at [84, 652] on input "1243162" at bounding box center [402, 657] width 728 height 32
type input "124303162"
type input "GOBANK A DIVISION OF GREEN DOT BANK"
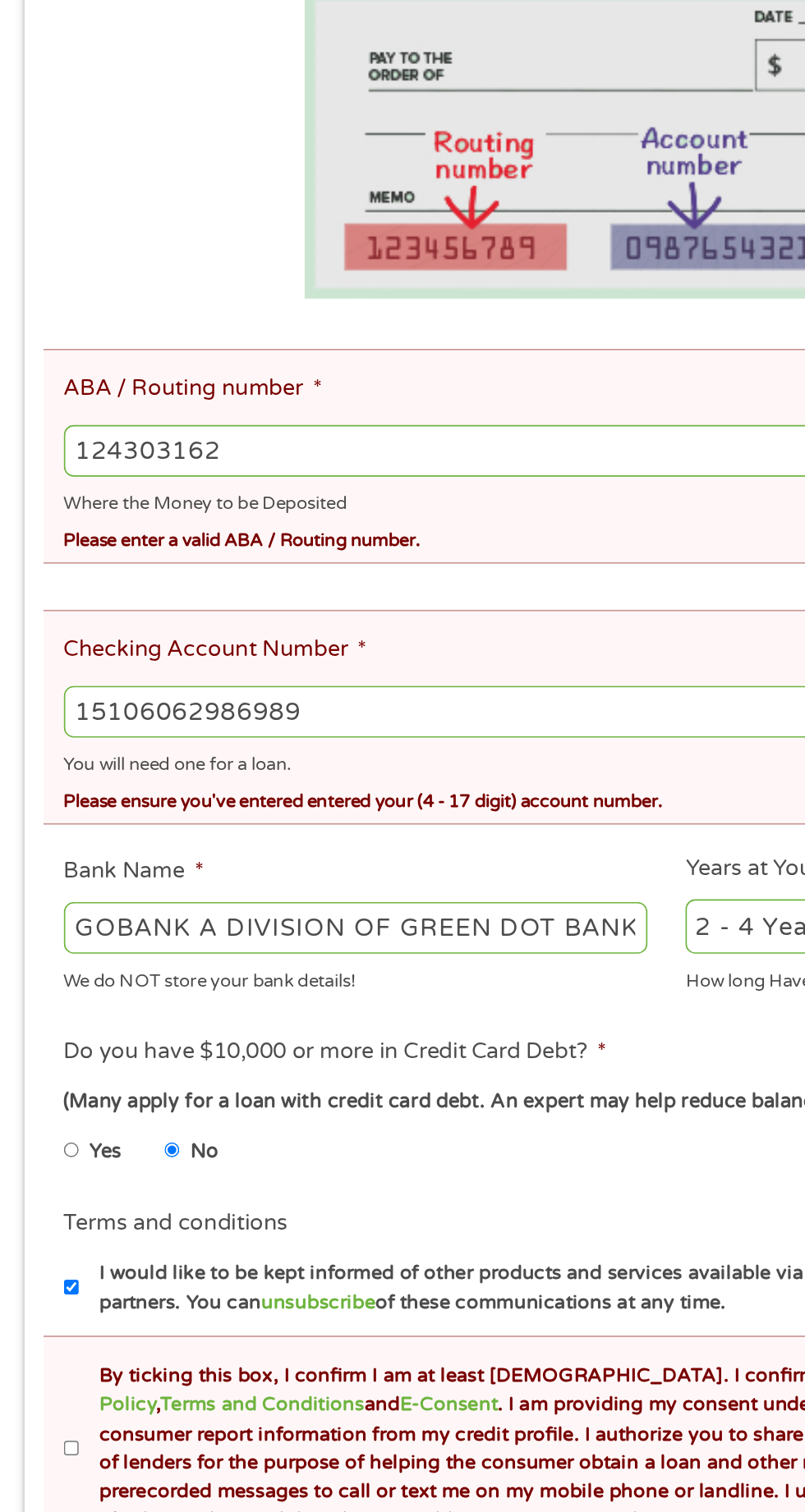
scroll to position [161, 0]
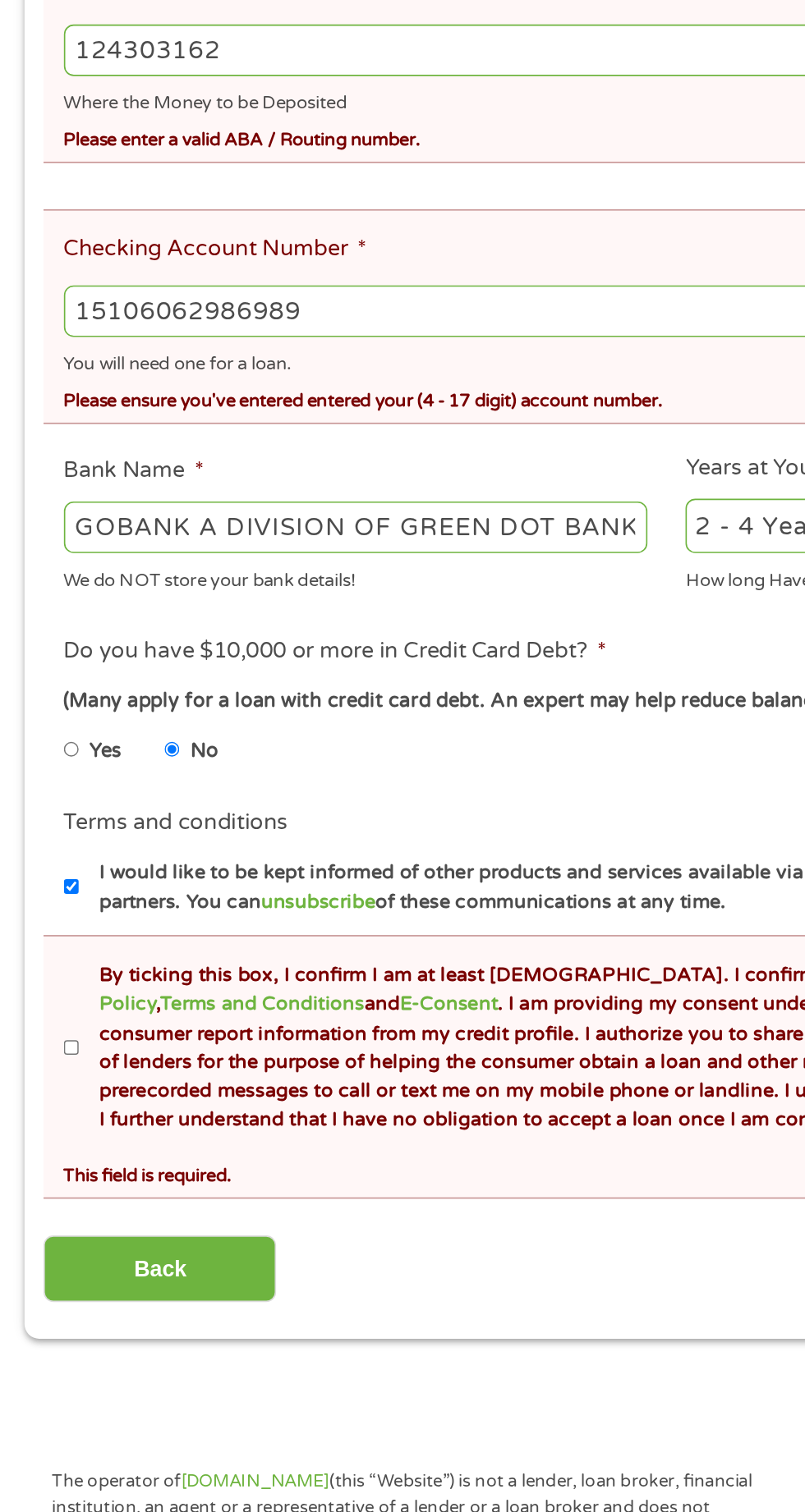
type input "124303162"
click at [97, 1074] on link "Terms and Conditions" at bounding box center [158, 1080] width 123 height 14
